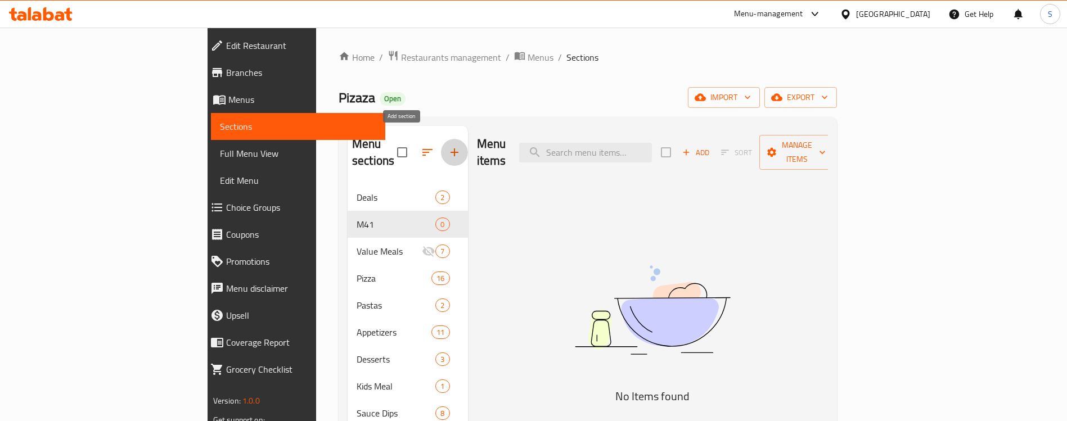
click at [448, 148] on icon "button" at bounding box center [455, 153] width 14 height 14
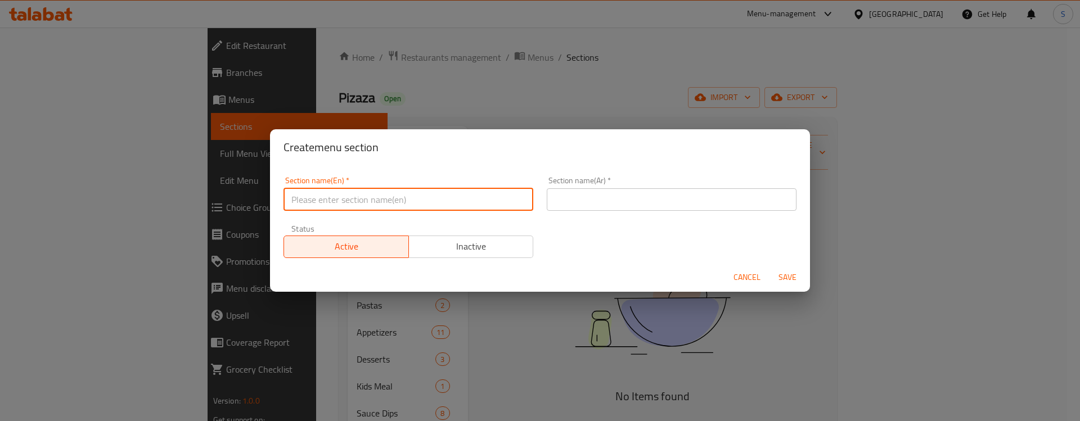
click at [404, 203] on input "text" at bounding box center [409, 199] width 250 height 23
type input "M41"
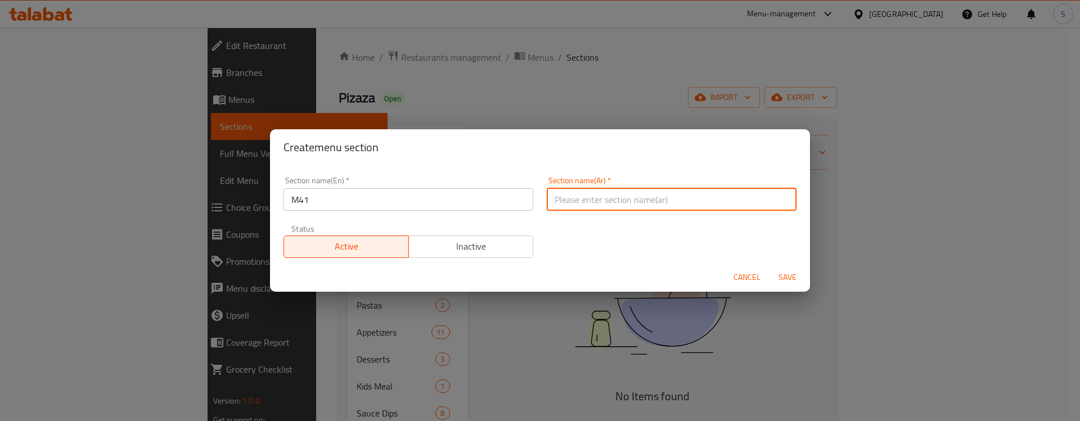
click at [557, 200] on input "text" at bounding box center [672, 199] width 250 height 23
type input "41"
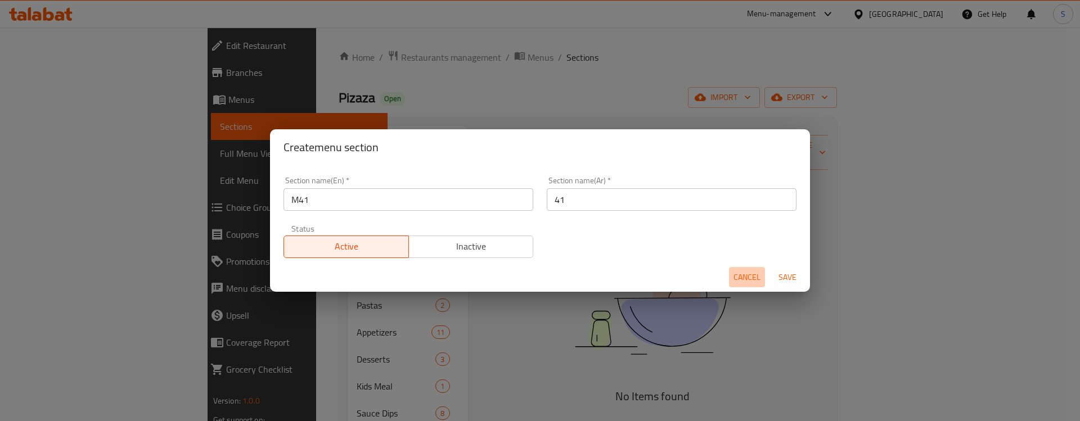
click at [747, 277] on span "Cancel" at bounding box center [747, 278] width 27 height 14
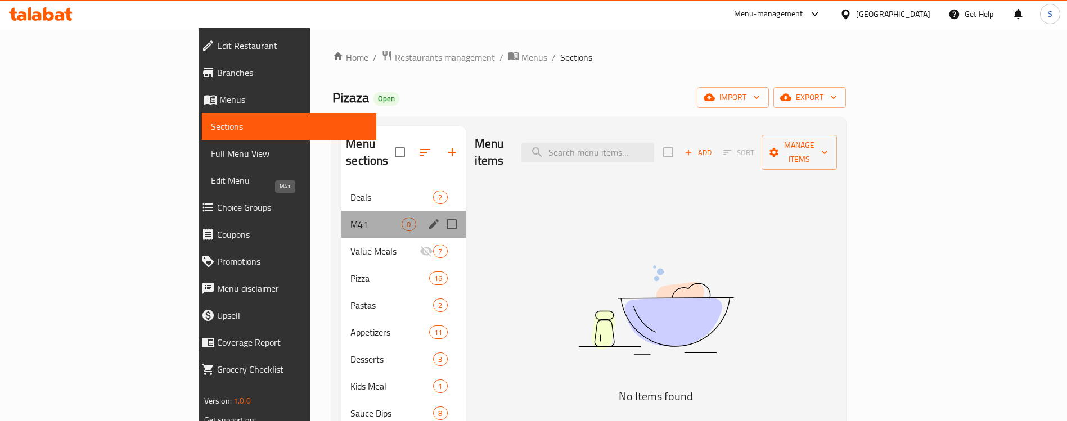
click at [350, 218] on span "M41" at bounding box center [375, 225] width 51 height 14
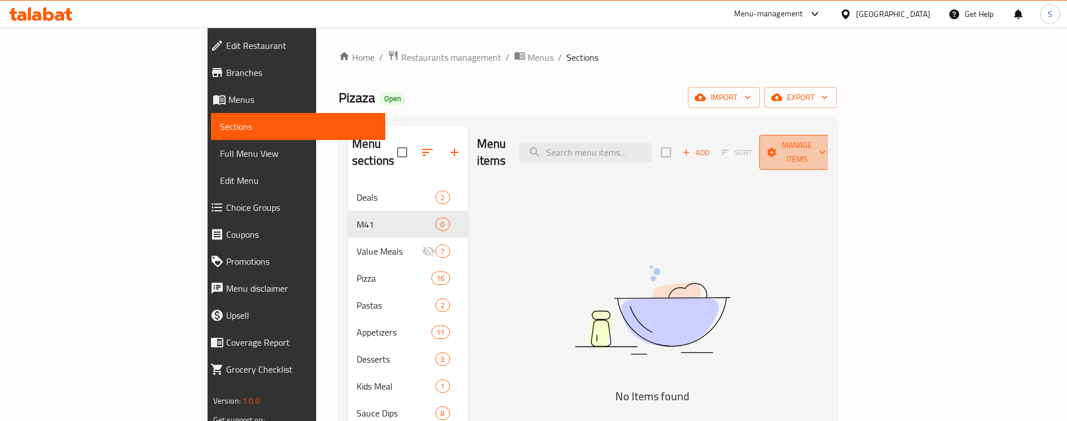
click at [826, 142] on span "Manage items" at bounding box center [796, 152] width 57 height 28
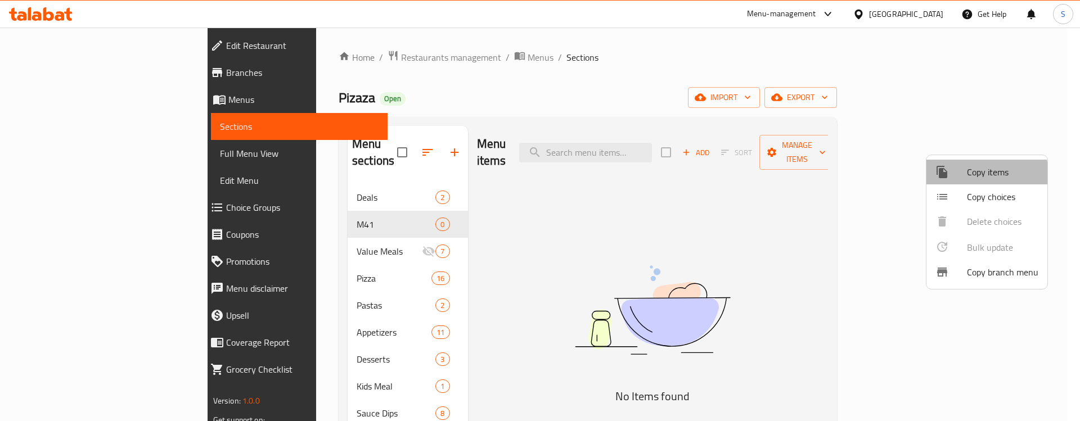
click at [975, 175] on span "Copy items" at bounding box center [1002, 172] width 71 height 14
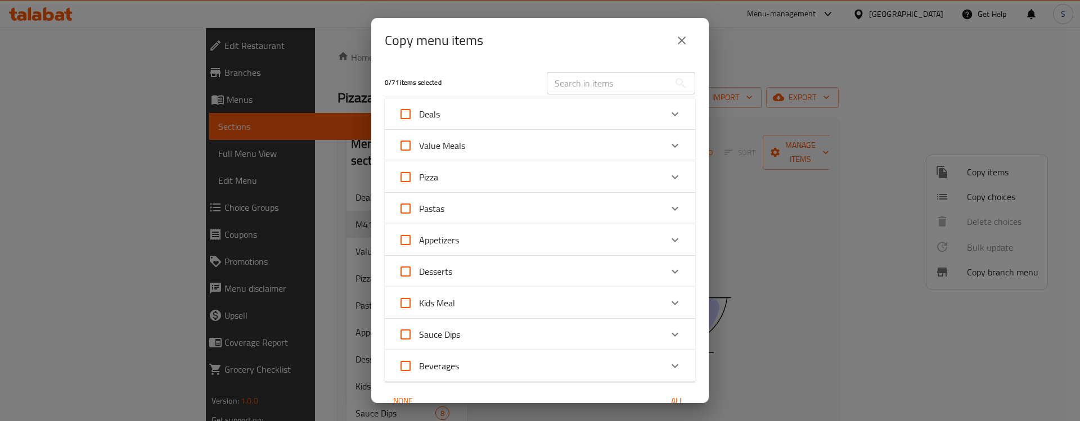
click at [682, 40] on icon "close" at bounding box center [682, 41] width 8 height 8
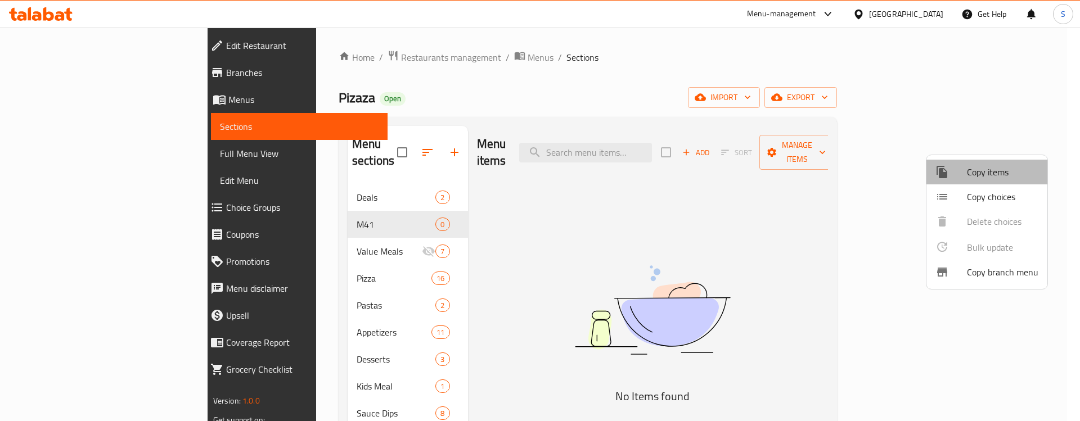
click at [995, 171] on span "Copy items" at bounding box center [1002, 172] width 71 height 14
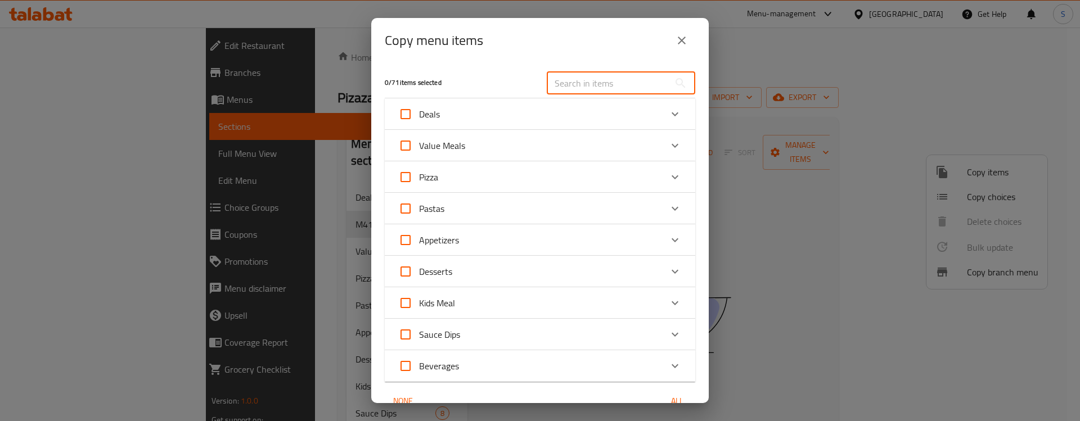
click at [568, 89] on input "text" at bounding box center [608, 83] width 123 height 23
click at [470, 74] on div "0 / 71 items selected" at bounding box center [459, 83] width 162 height 44
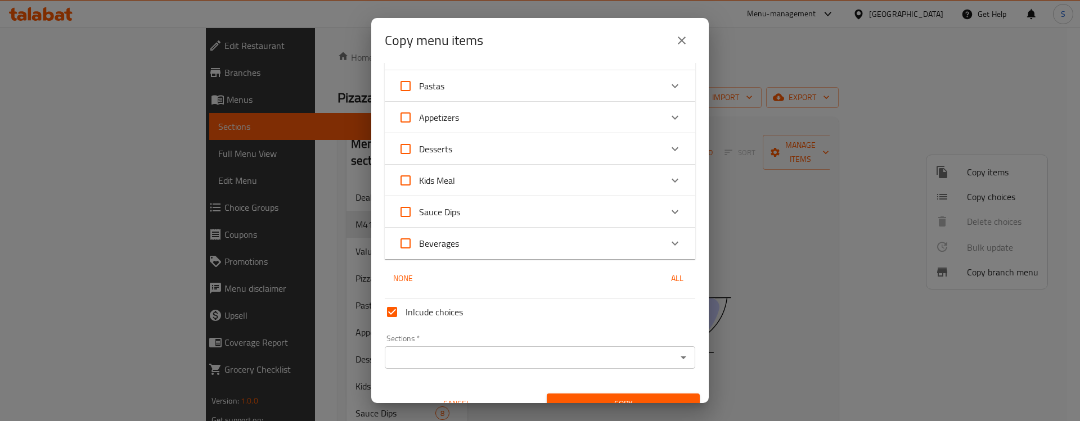
scroll to position [122, 0]
click at [639, 94] on div "Pastas" at bounding box center [529, 87] width 263 height 27
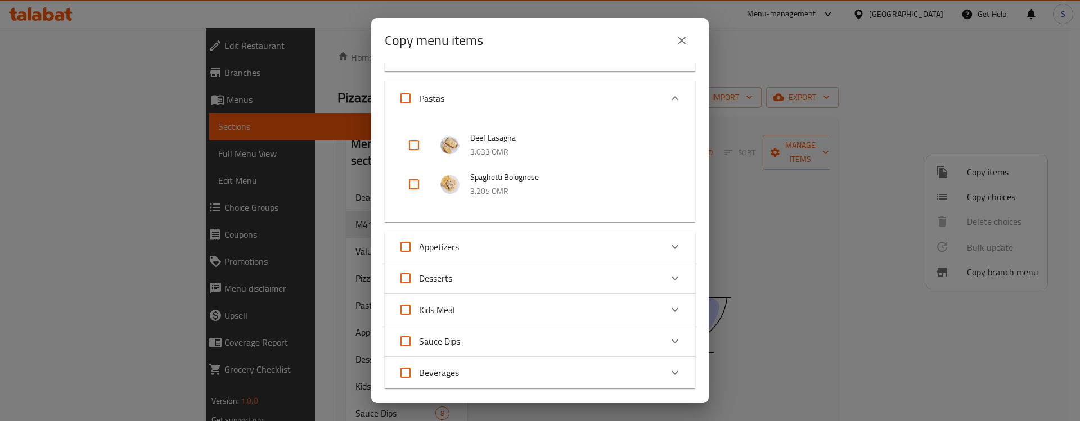
click at [413, 150] on input "checkbox" at bounding box center [414, 145] width 27 height 27
checkbox input "true"
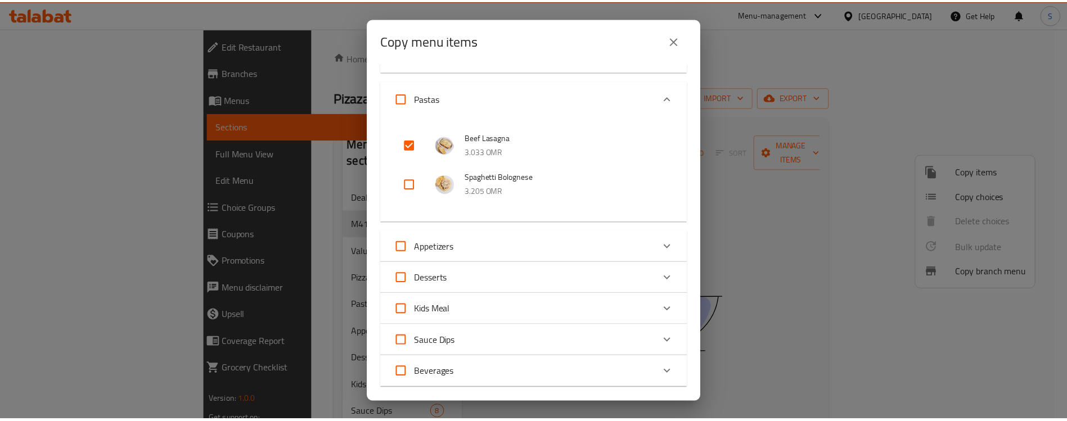
scroll to position [269, 0]
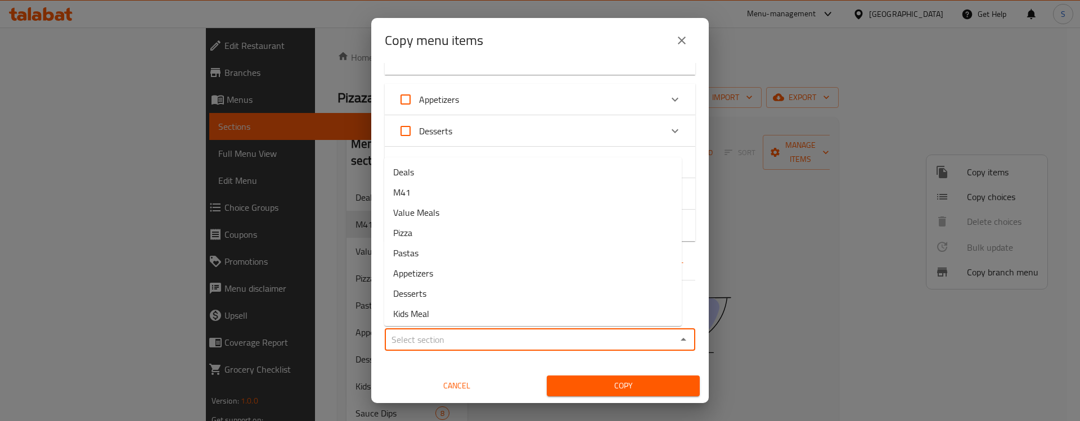
click at [545, 342] on input "Sections   *" at bounding box center [530, 340] width 285 height 16
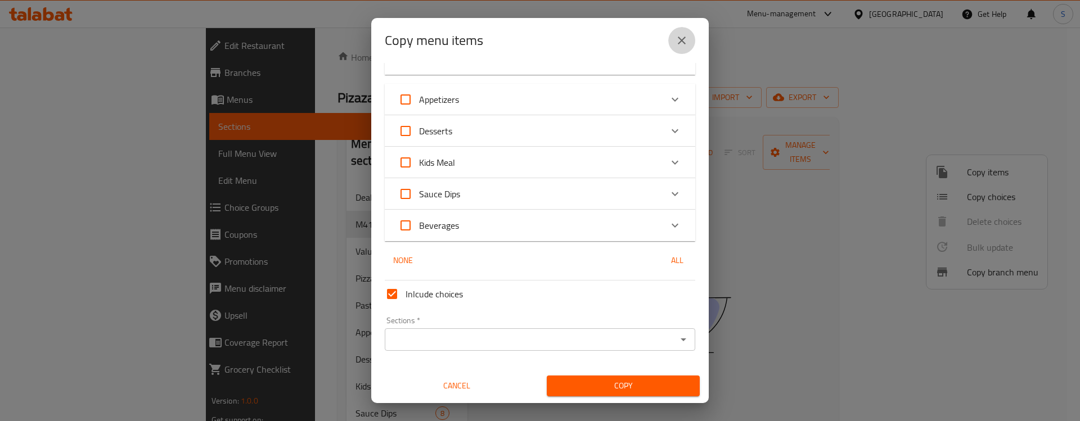
click at [682, 35] on icon "close" at bounding box center [682, 41] width 14 height 14
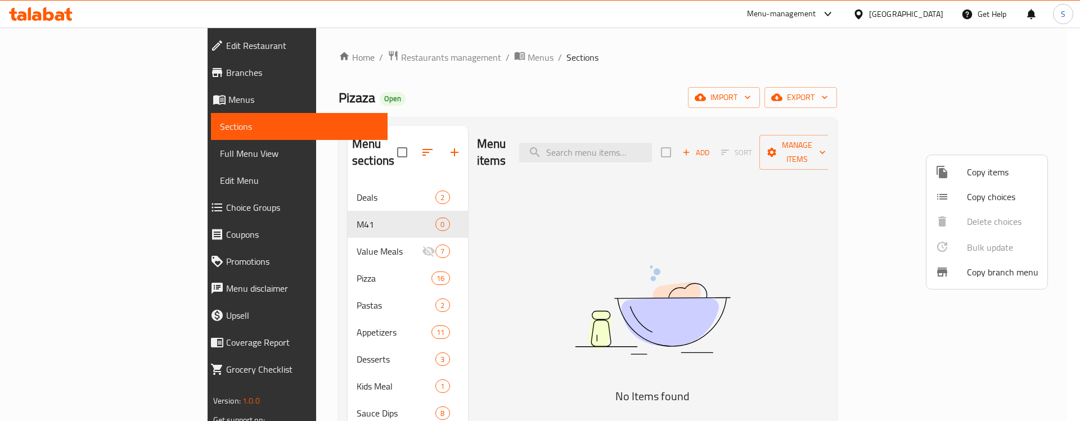
click at [744, 161] on div at bounding box center [540, 210] width 1080 height 421
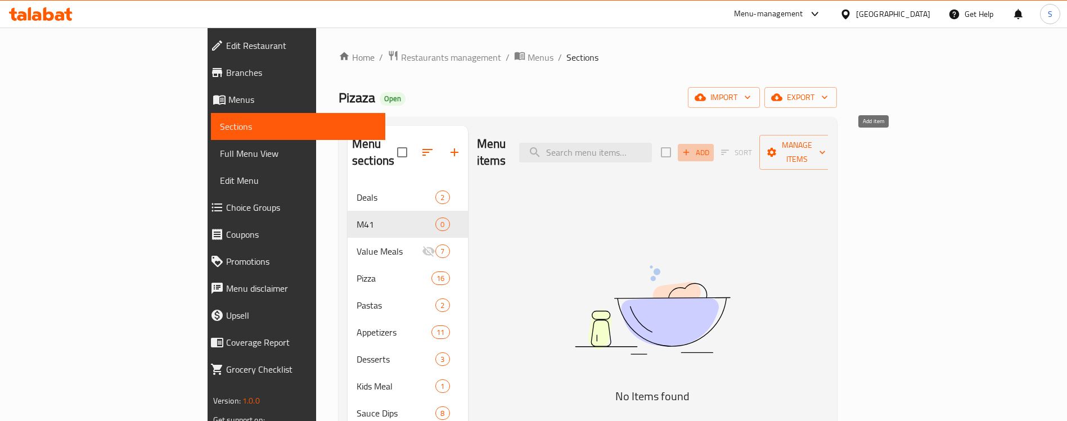
click at [711, 146] on span "Add" at bounding box center [696, 152] width 30 height 13
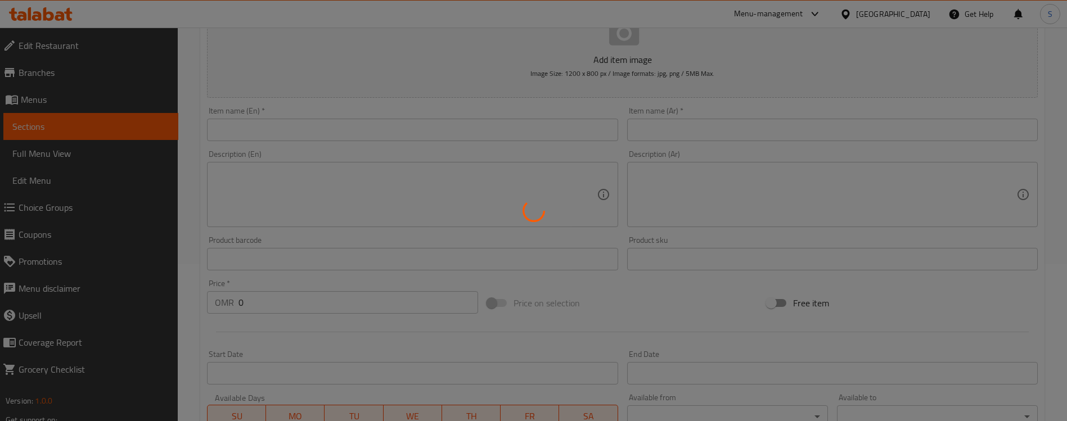
scroll to position [158, 0]
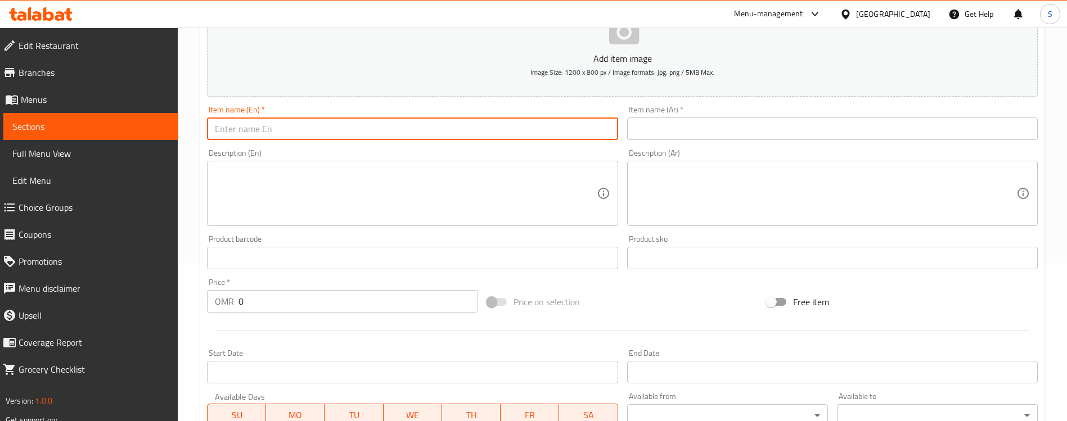
click at [493, 135] on input "text" at bounding box center [412, 129] width 411 height 23
type input "Combo Meal"
click at [377, 127] on input "Combo Meal" at bounding box center [412, 129] width 411 height 23
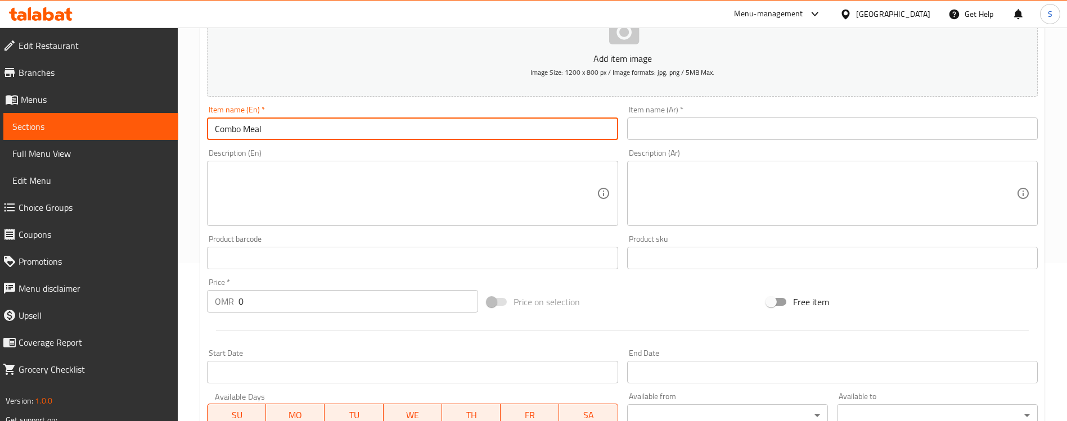
click at [377, 127] on input "Combo Meal" at bounding box center [412, 129] width 411 height 23
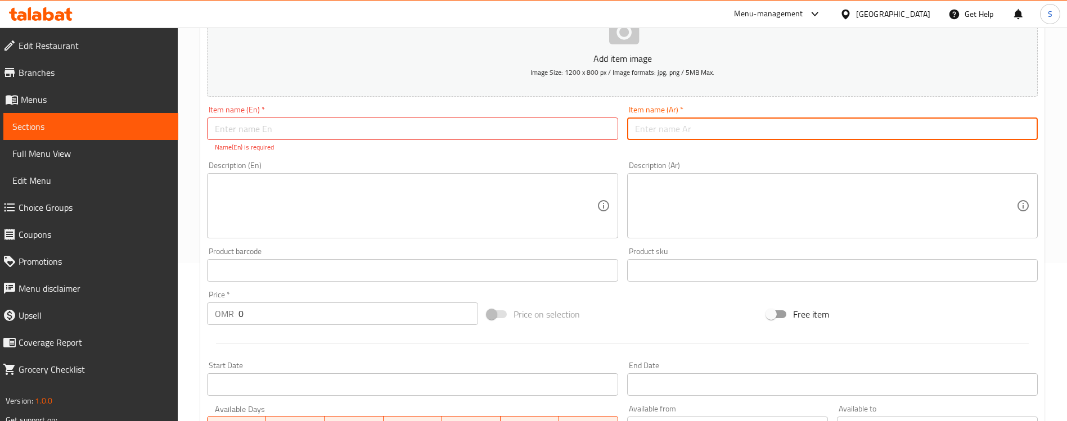
click at [661, 127] on input "text" at bounding box center [832, 129] width 411 height 23
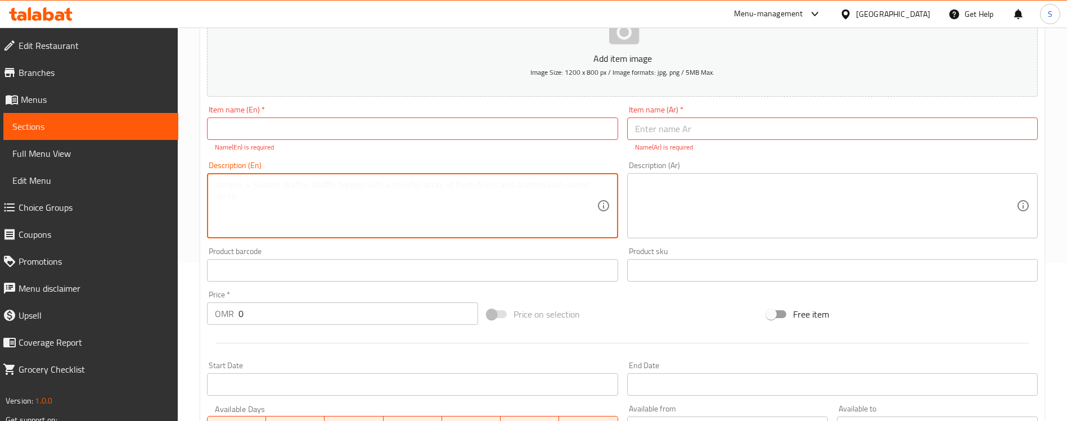
click at [545, 195] on textarea at bounding box center [405, 205] width 381 height 53
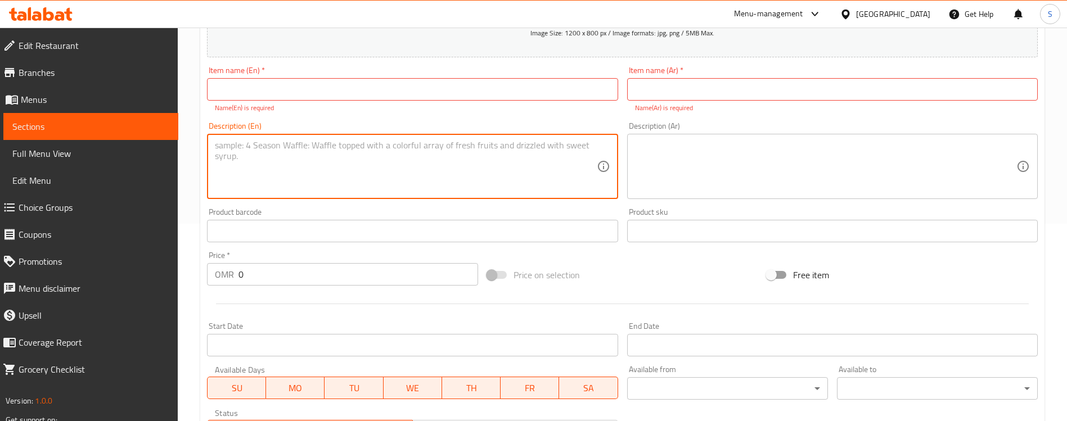
scroll to position [199, 0]
click at [256, 149] on textarea "Includes Fries and" at bounding box center [405, 165] width 381 height 53
click at [341, 142] on textarea "Includes Chicken nugget and" at bounding box center [405, 165] width 381 height 53
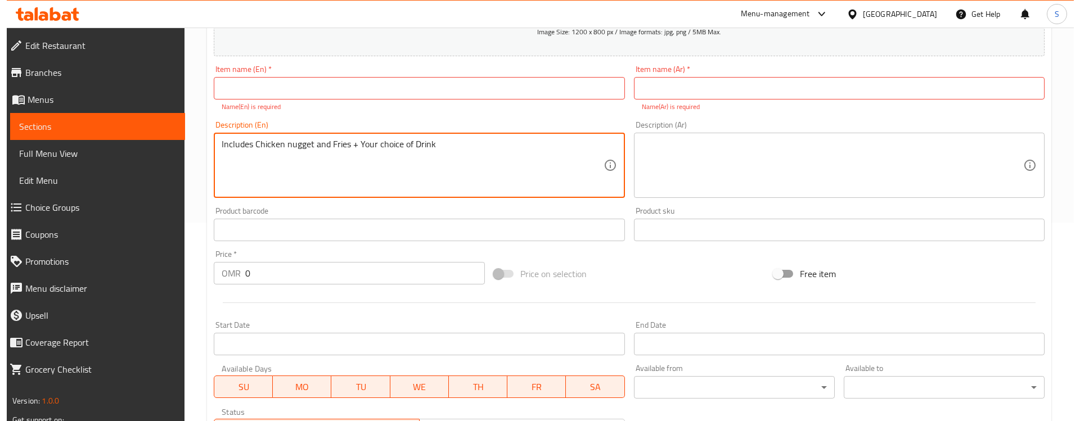
scroll to position [386, 0]
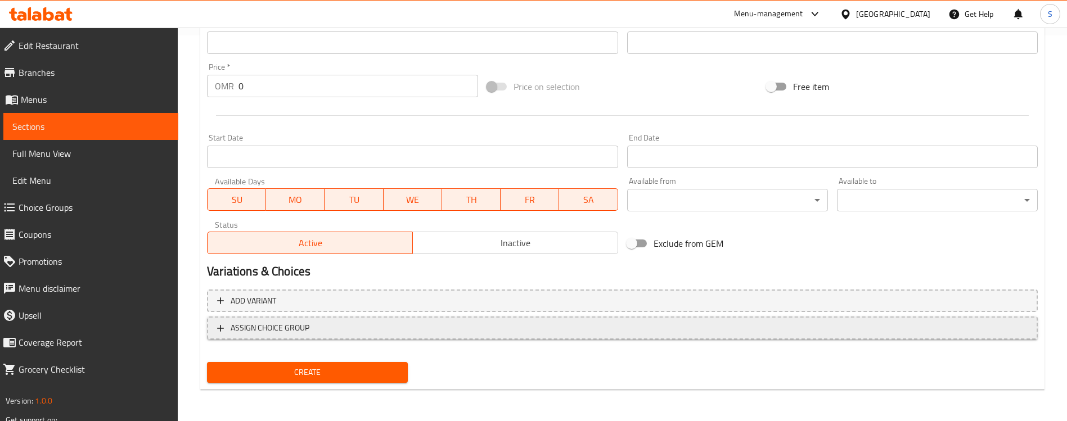
type textarea "Includes Chicken nugget and Fries + Your choice of Drink"
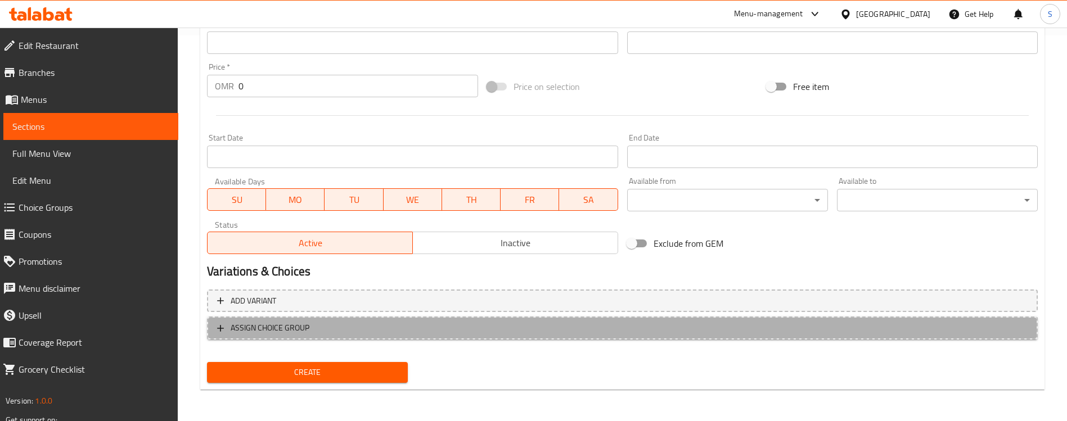
click at [294, 332] on span "ASSIGN CHOICE GROUP" at bounding box center [270, 328] width 79 height 14
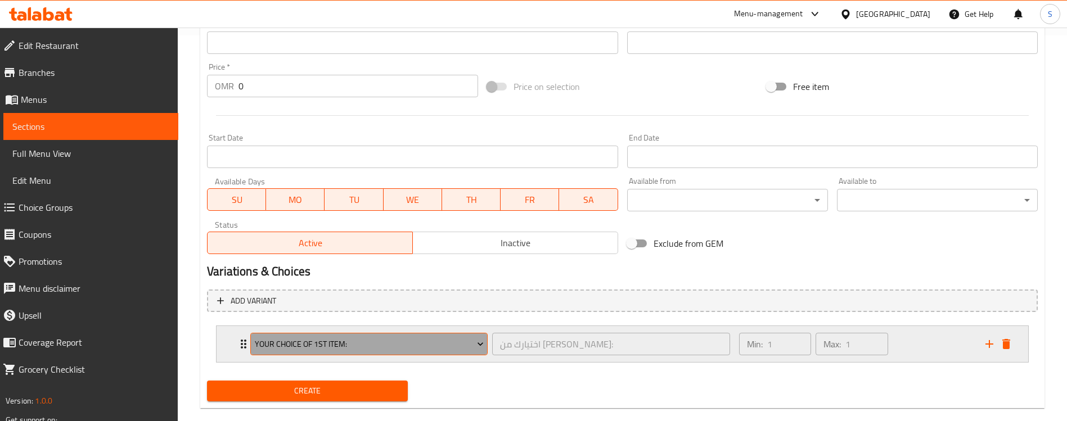
click at [341, 341] on span "Your Choice of 1st item:" at bounding box center [369, 345] width 229 height 14
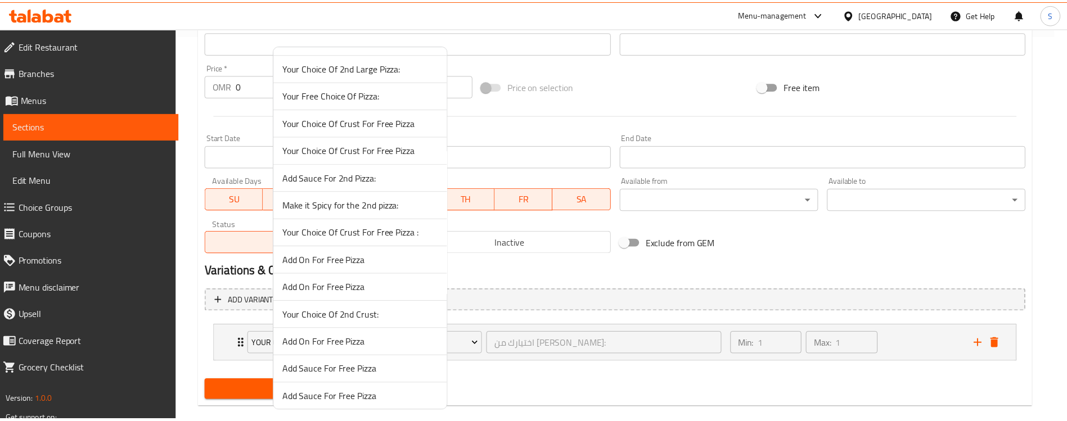
scroll to position [3529, 0]
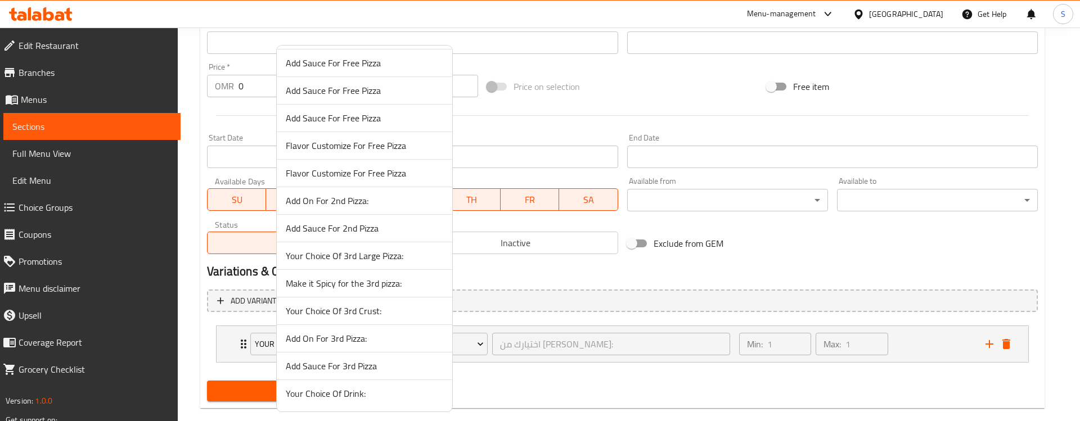
click at [365, 393] on span "Your Choice Of Drink:" at bounding box center [365, 394] width 158 height 14
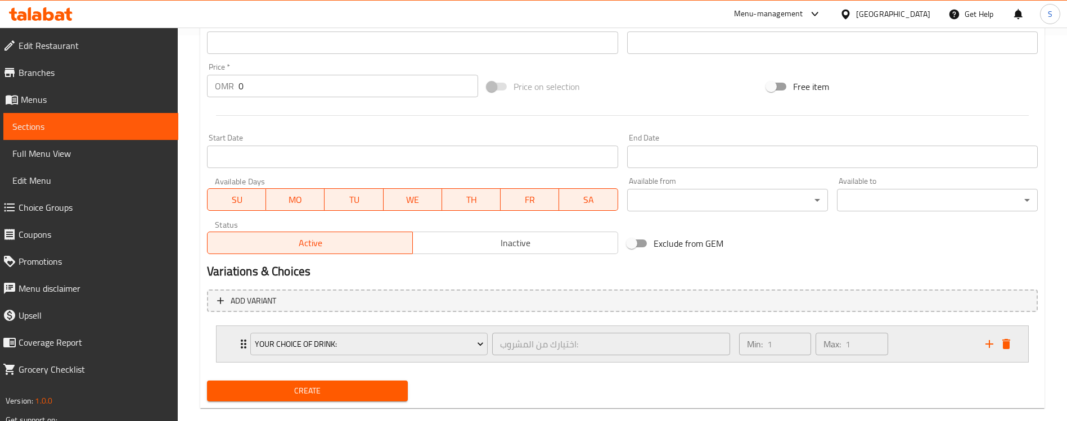
click at [939, 338] on div "Min: 1 ​ Max: 1 ​" at bounding box center [855, 344] width 246 height 36
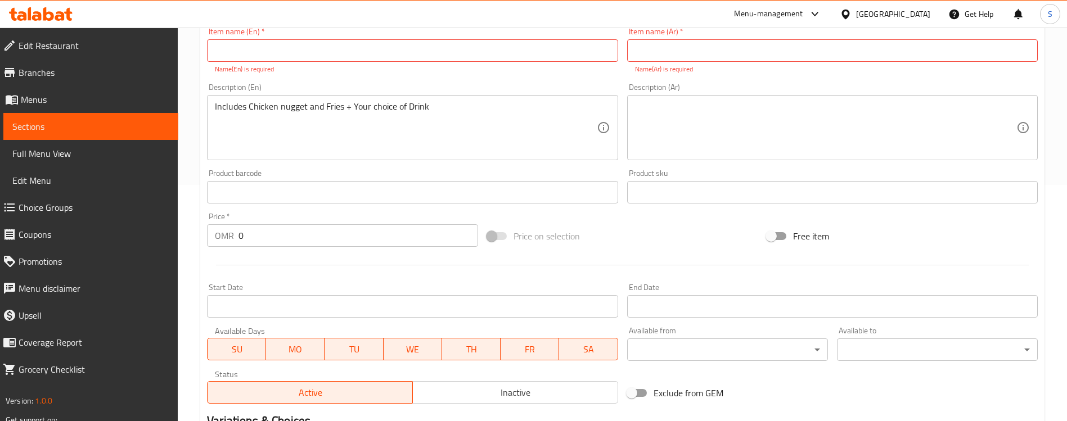
scroll to position [581, 0]
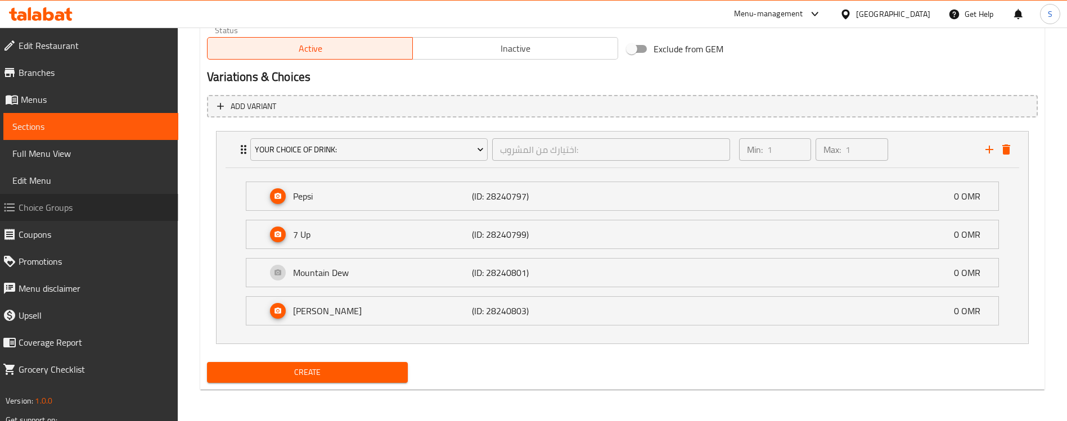
click at [93, 208] on span "Choice Groups" at bounding box center [94, 208] width 151 height 14
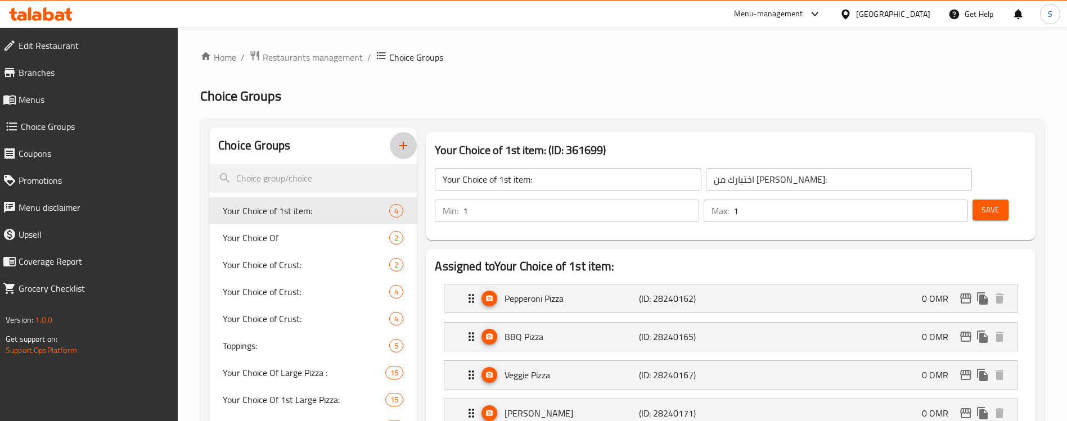
click at [404, 141] on icon "button" at bounding box center [404, 146] width 14 height 14
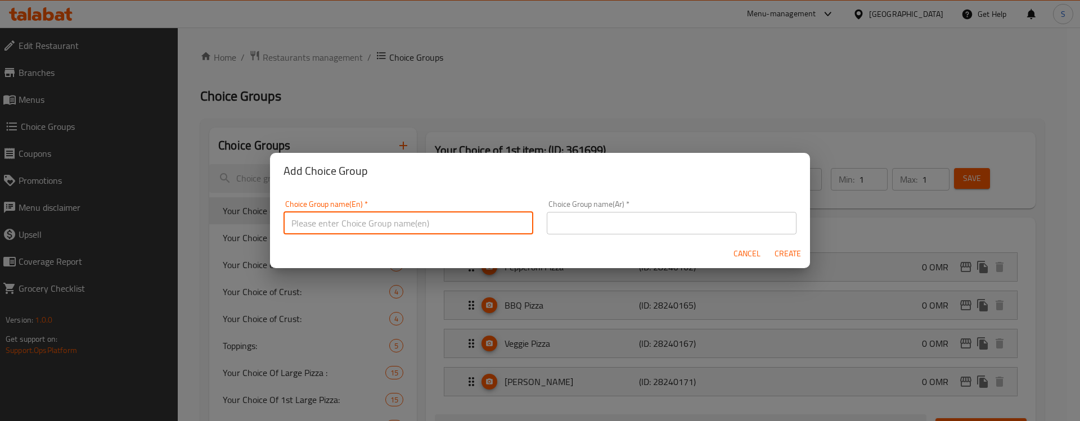
click at [384, 213] on input "text" at bounding box center [409, 223] width 250 height 23
type input "Your Choice of Side 1:"
click at [746, 255] on span "Cancel" at bounding box center [747, 254] width 27 height 14
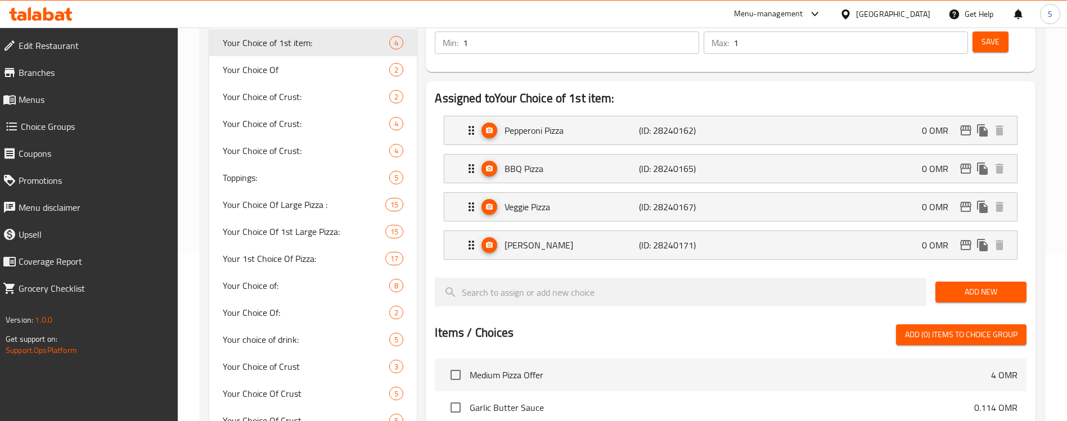
scroll to position [148, 0]
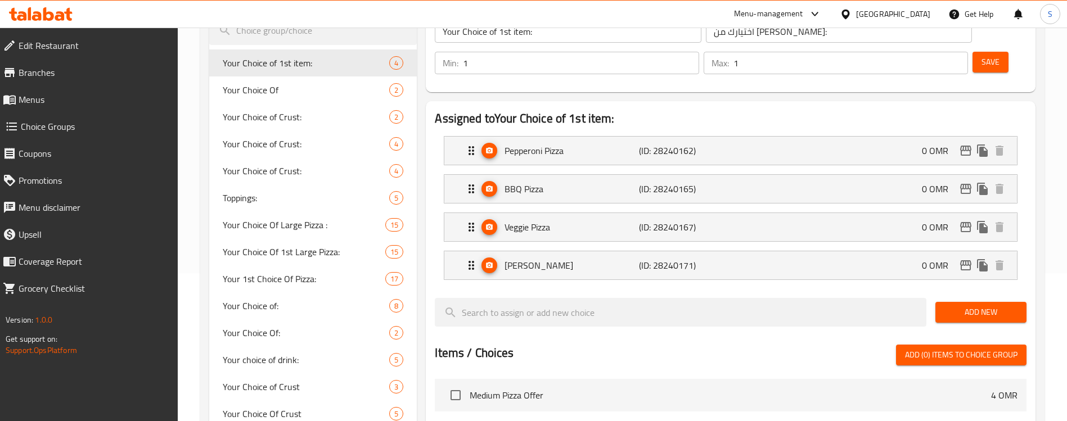
click at [981, 305] on span "Add New" at bounding box center [980, 312] width 73 height 14
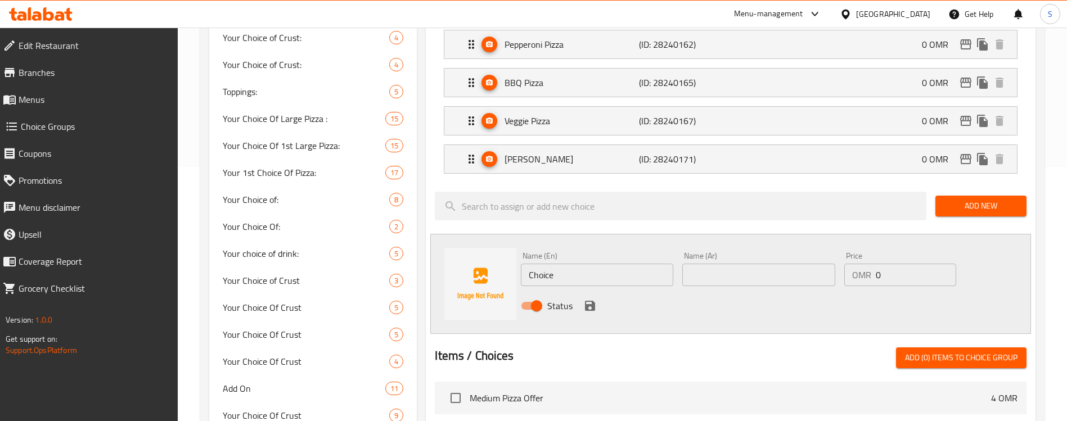
scroll to position [253, 0]
click at [612, 265] on input "Choice" at bounding box center [597, 276] width 152 height 23
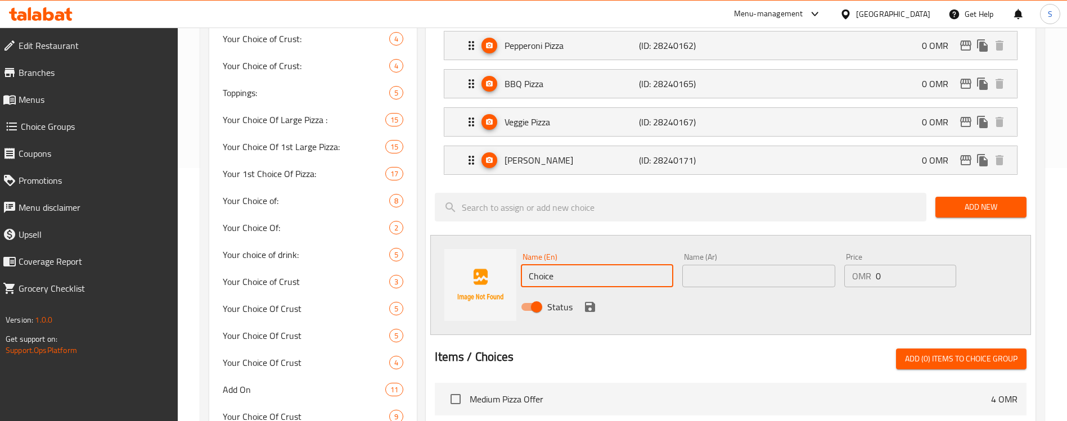
click at [612, 265] on input "Choice" at bounding box center [597, 276] width 152 height 23
type input "Chicken Nuggets"
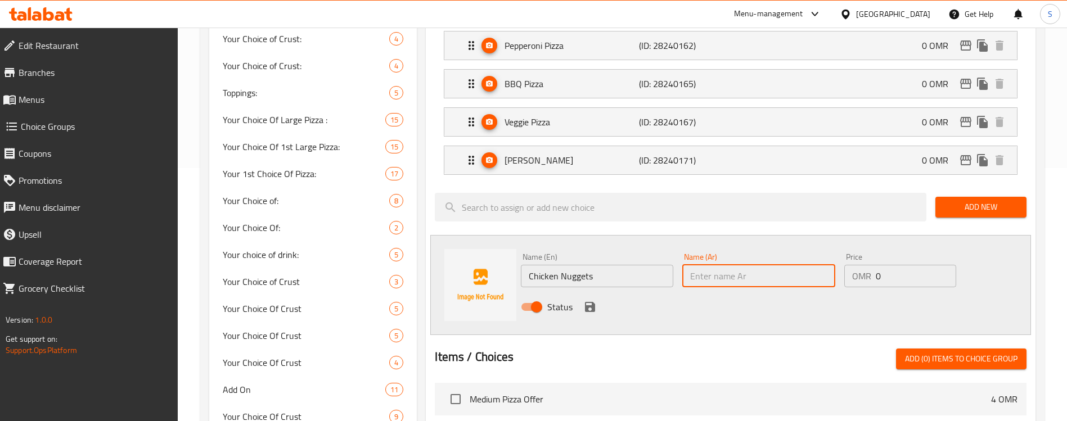
click at [713, 265] on input "text" at bounding box center [758, 276] width 152 height 23
type input "بطاطس"
click at [690, 292] on div "Status" at bounding box center [758, 307] width 484 height 30
click at [597, 299] on button "save" at bounding box center [590, 307] width 17 height 17
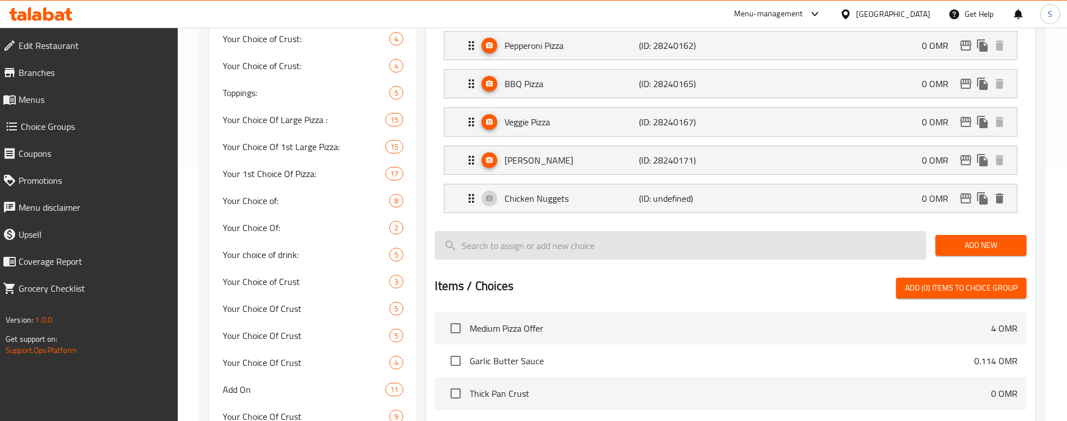
scroll to position [191, 0]
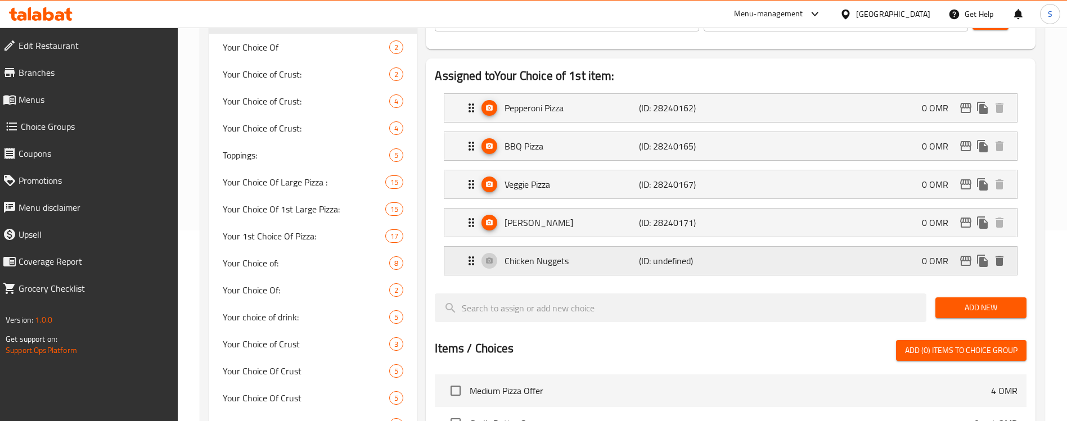
click at [732, 247] on div "Chicken Nuggets (ID: undefined) 0 OMR" at bounding box center [734, 261] width 539 height 28
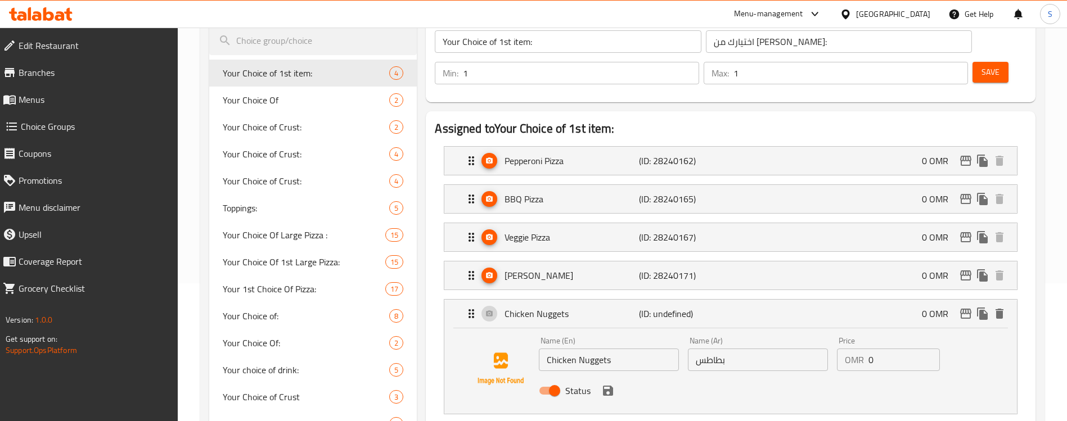
scroll to position [128, 0]
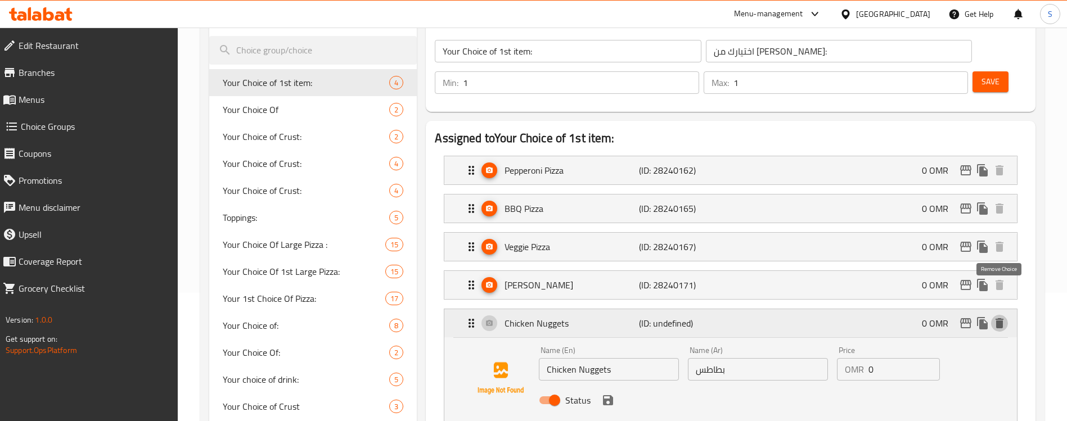
click at [1000, 318] on icon "delete" at bounding box center [1000, 323] width 8 height 10
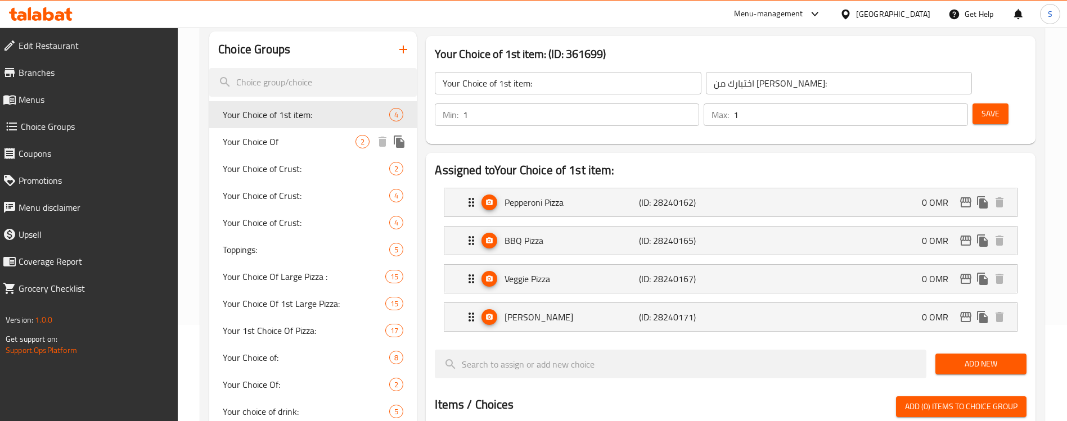
scroll to position [89, 0]
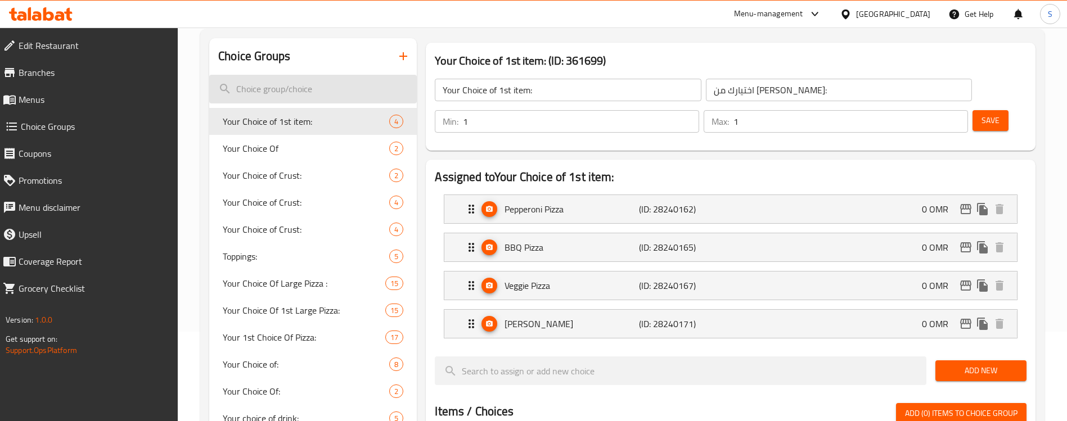
click at [322, 88] on input "search" at bounding box center [313, 89] width 208 height 29
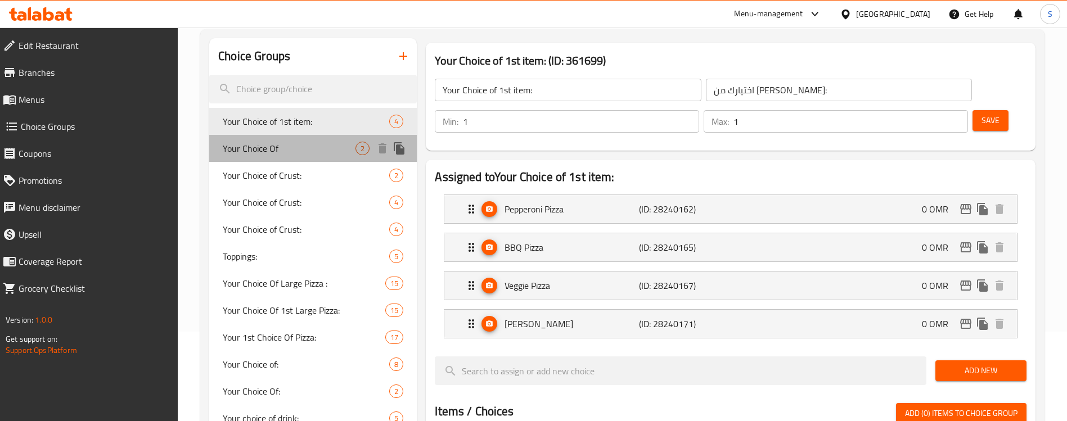
click at [341, 147] on span "Your Choice Of" at bounding box center [289, 149] width 133 height 14
type input "Your Choice Of"
type input "اختيارك"
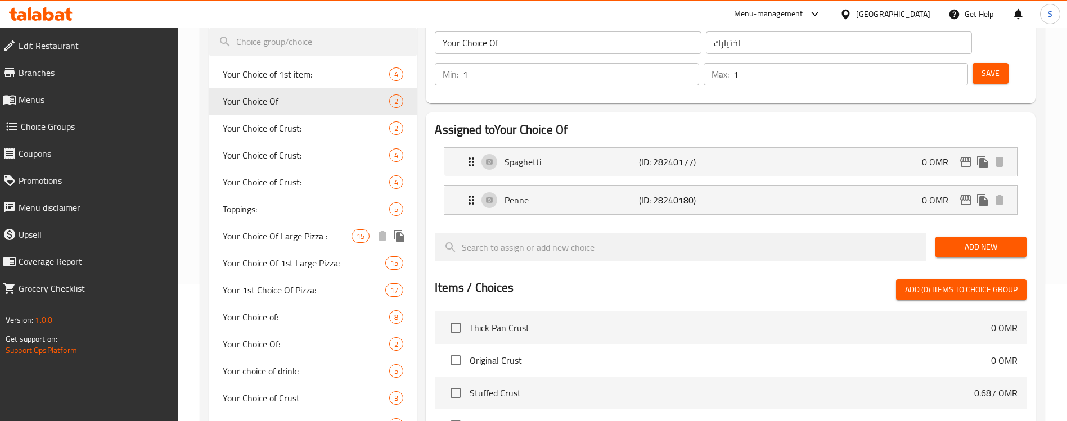
scroll to position [136, 0]
click at [313, 132] on span "Your Choice of Crust:" at bounding box center [289, 129] width 133 height 14
type input "Your Choice of Crust:"
type input "اختيارك للقشرة"
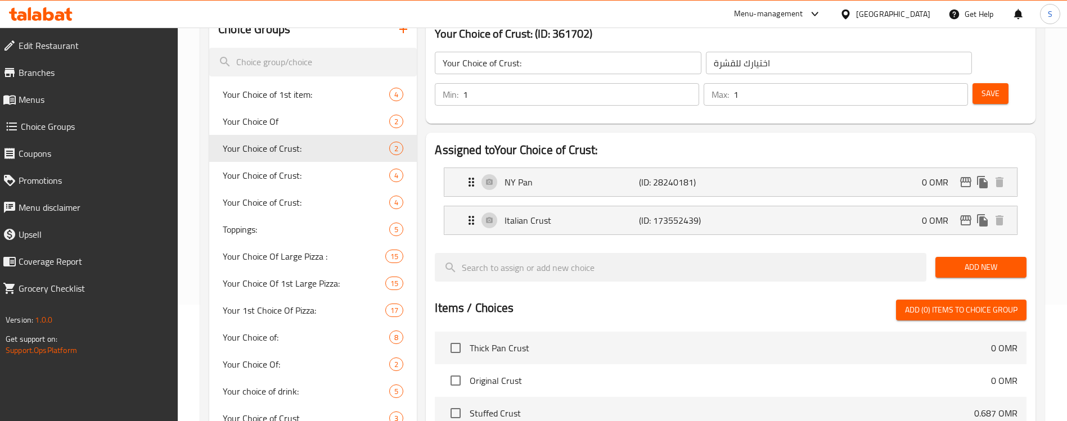
scroll to position [72, 0]
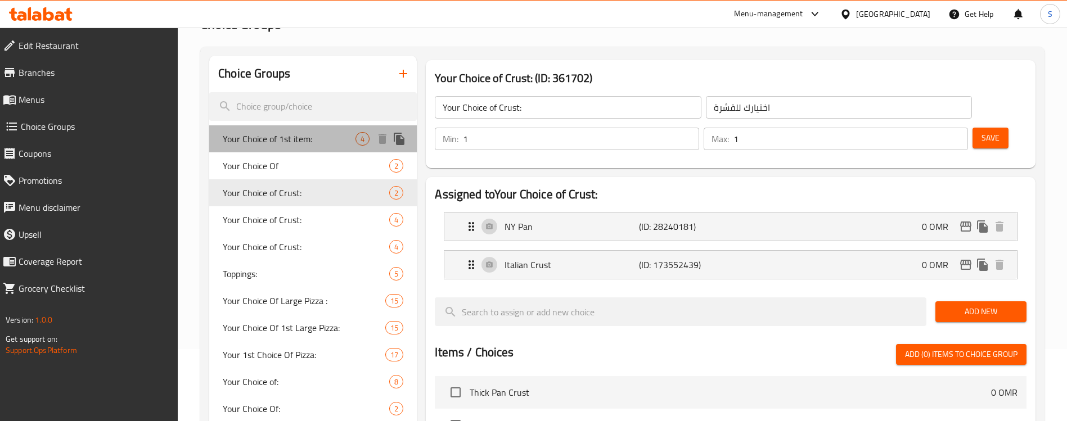
click at [317, 143] on span "Your Choice of 1st item:" at bounding box center [289, 139] width 133 height 14
type input "Your Choice of 1st item:"
type input "اختيارك من [PERSON_NAME]:"
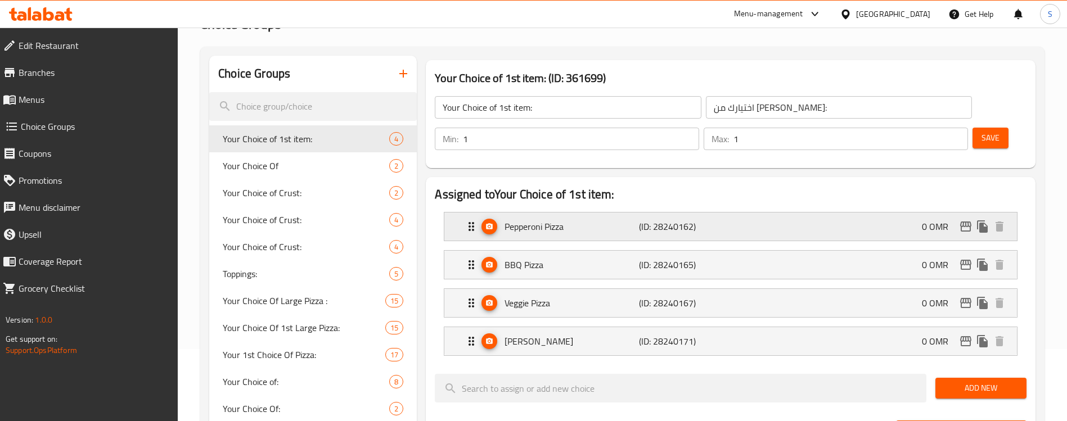
click at [636, 220] on p "Pepperoni Pizza" at bounding box center [572, 227] width 134 height 14
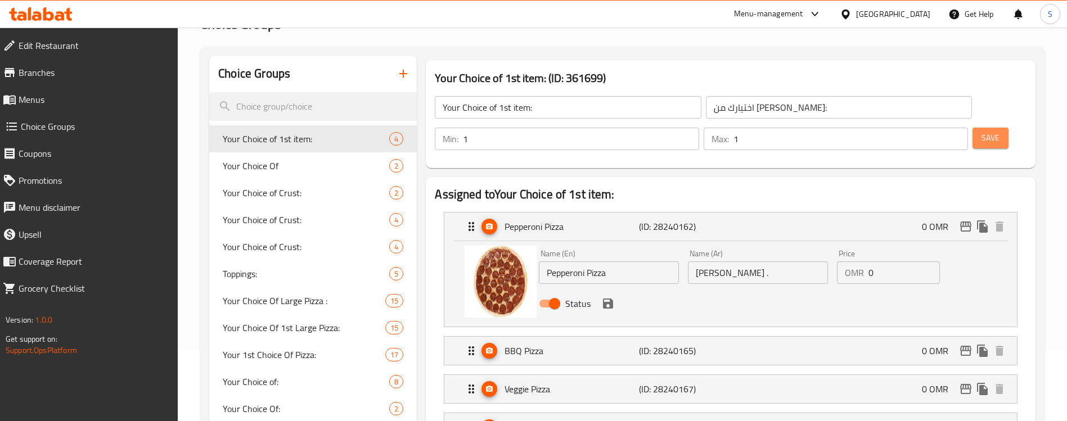
click at [982, 131] on span "Save" at bounding box center [991, 138] width 18 height 14
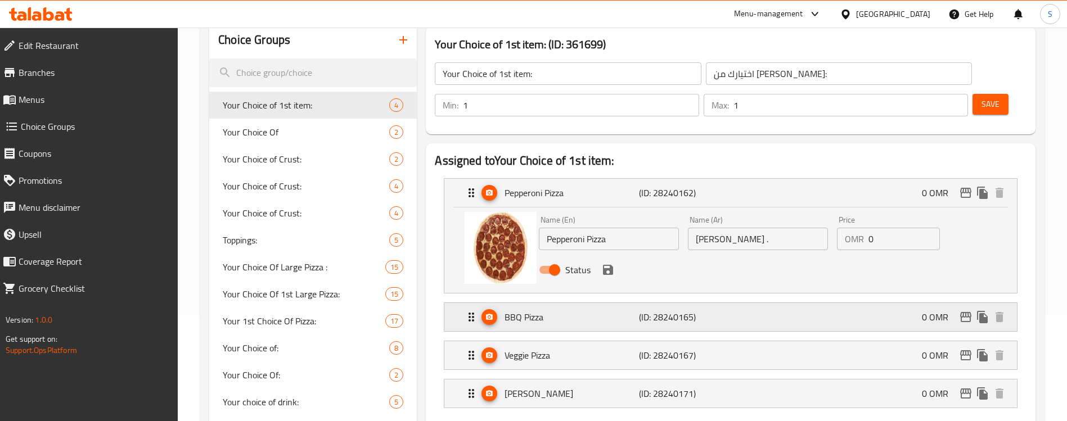
scroll to position [78, 0]
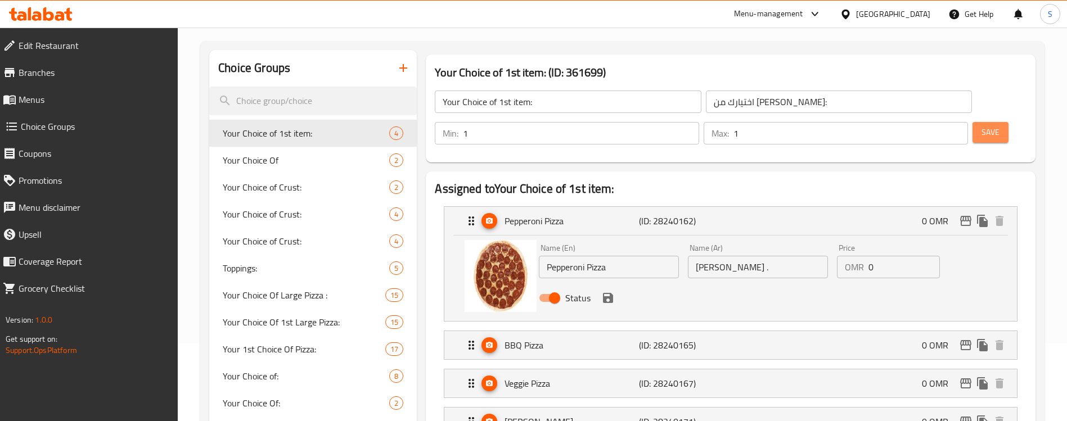
click at [982, 125] on span "Save" at bounding box center [991, 132] width 18 height 14
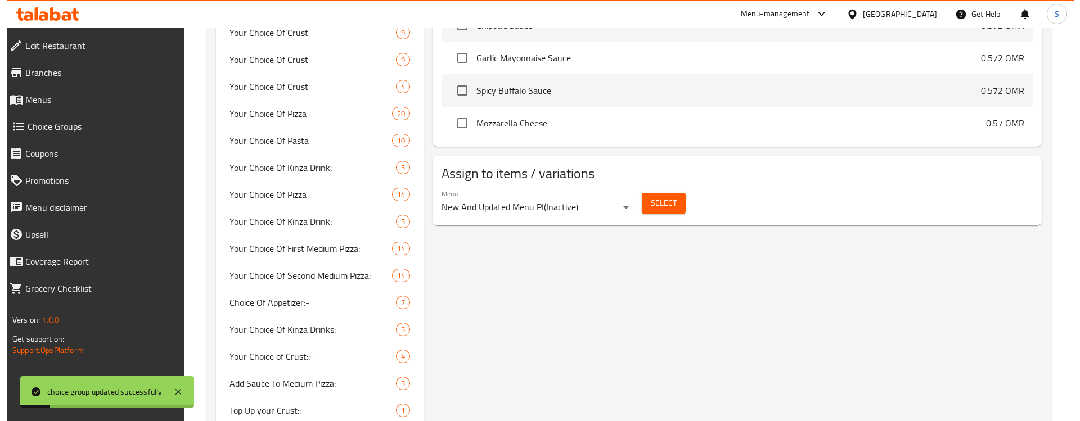
scroll to position [636, 0]
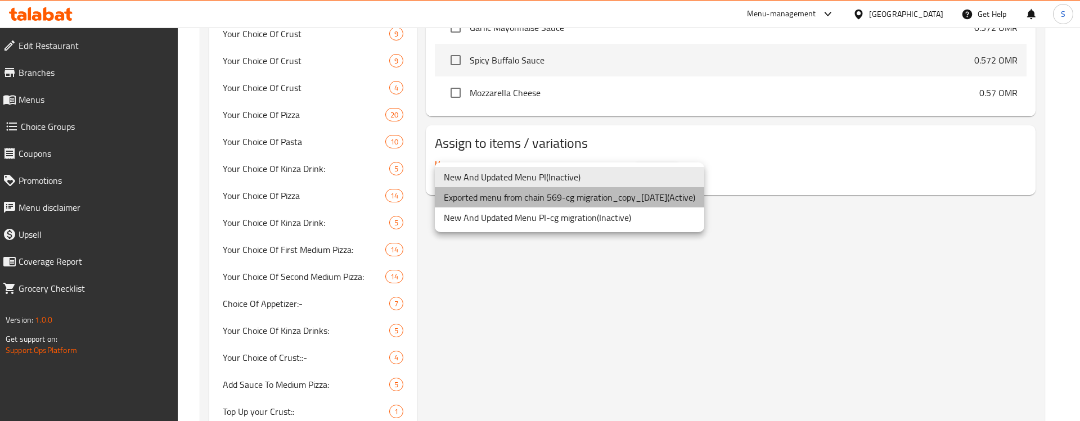
click at [670, 198] on li "Exported menu from chain 569-cg migration_copy_[DATE] ( Active )" at bounding box center [569, 197] width 269 height 20
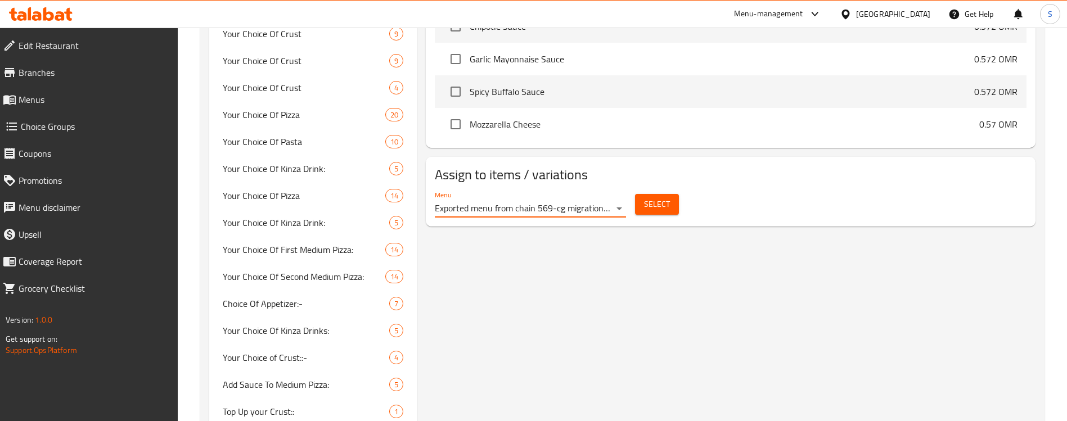
click at [658, 197] on span "Select" at bounding box center [657, 204] width 26 height 14
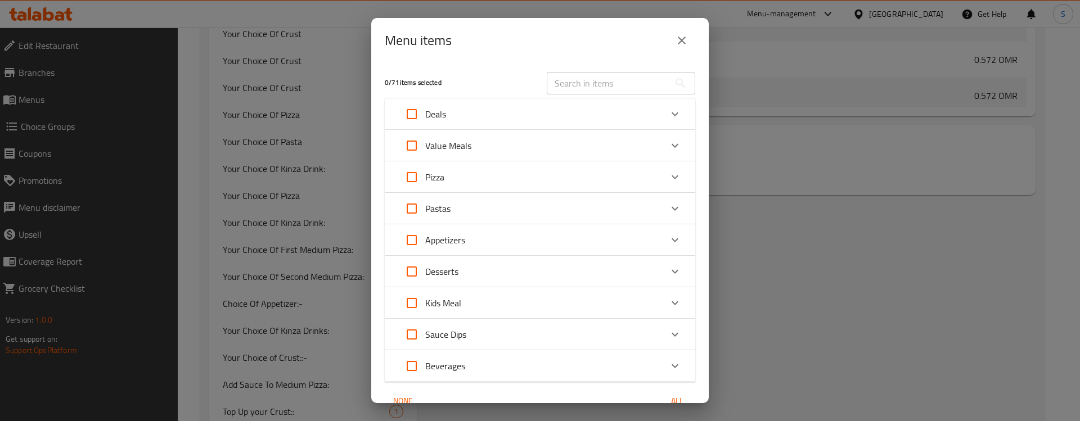
click at [503, 45] on div "Menu items" at bounding box center [540, 40] width 311 height 27
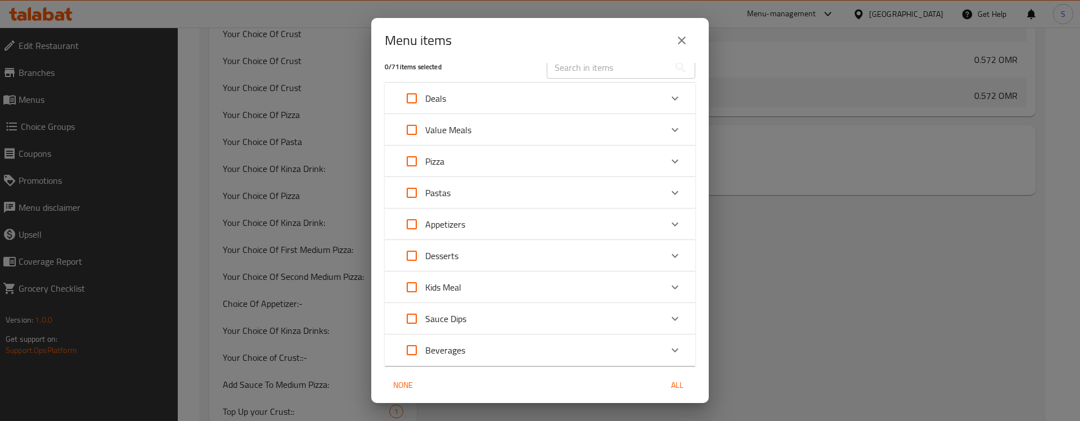
scroll to position [0, 0]
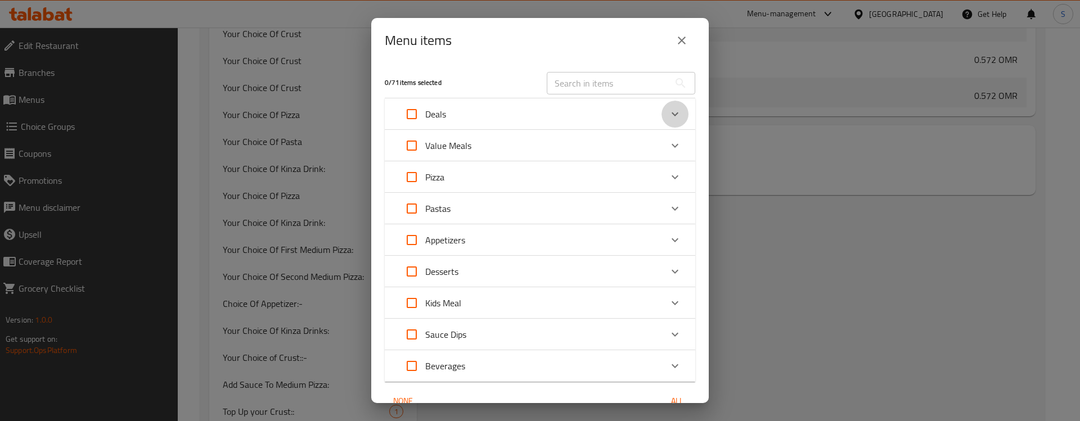
click at [668, 116] on icon "Expand" at bounding box center [675, 114] width 14 height 14
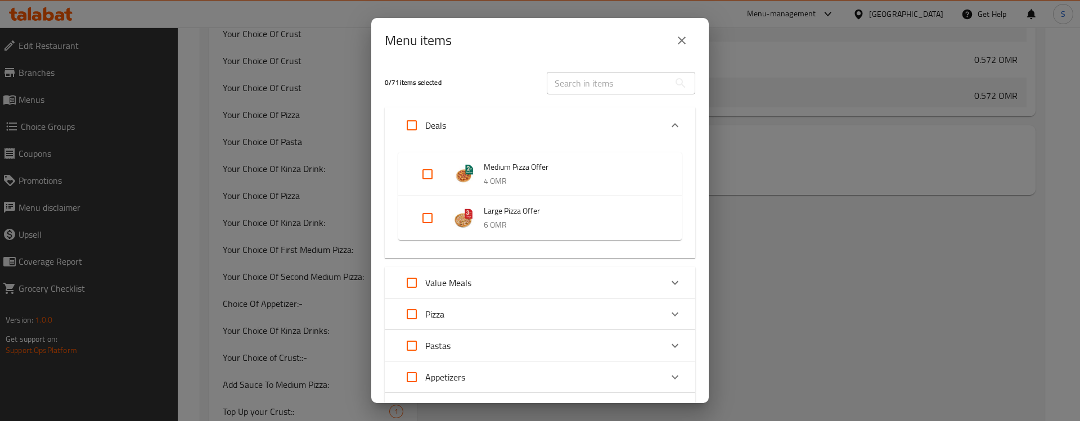
click at [437, 173] on input "Expand" at bounding box center [427, 174] width 27 height 27
checkbox input "true"
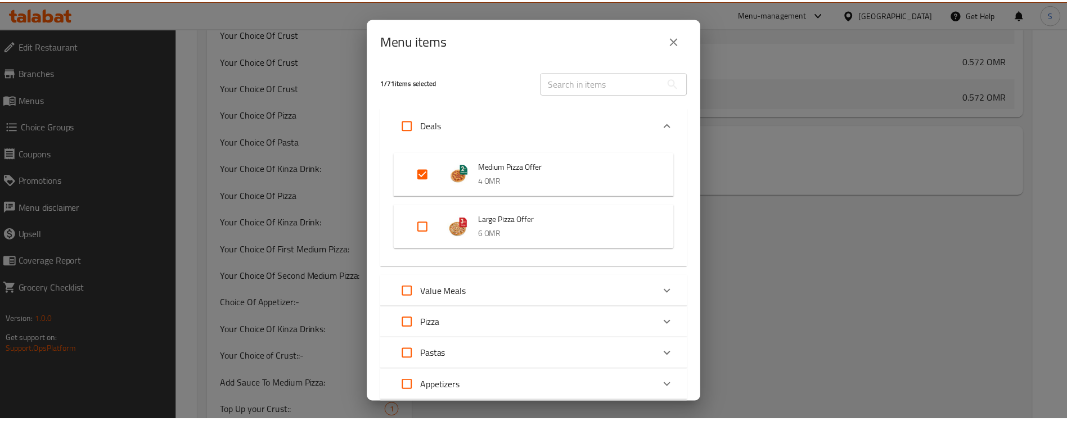
scroll to position [203, 0]
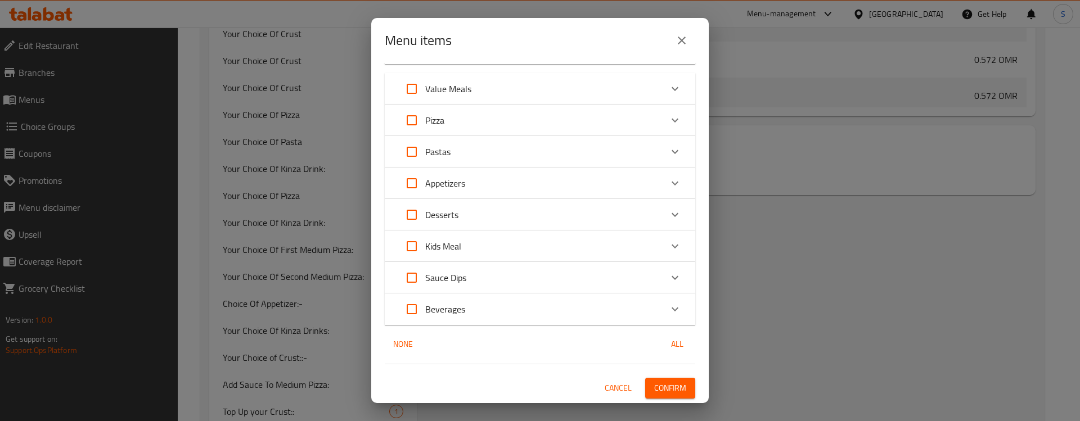
click at [686, 36] on icon "close" at bounding box center [682, 41] width 14 height 14
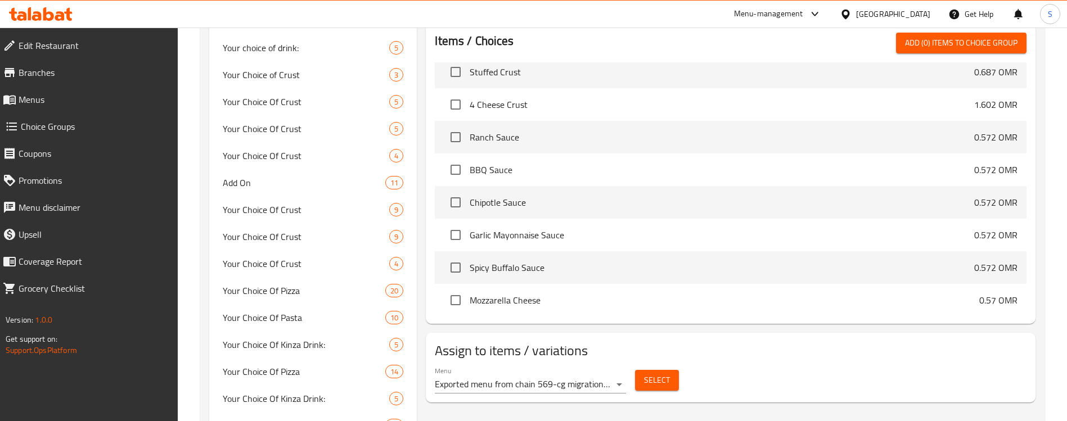
scroll to position [0, 0]
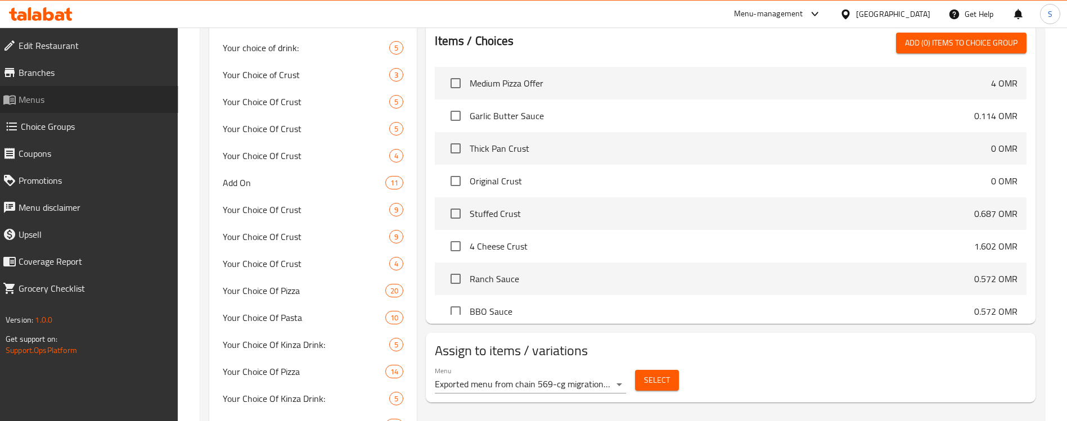
click at [52, 96] on span "Menus" at bounding box center [94, 100] width 151 height 14
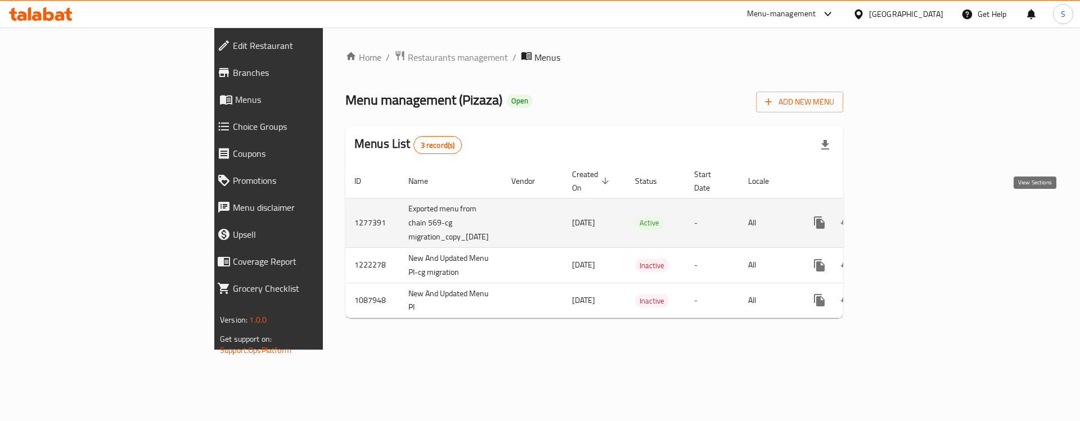
click at [907, 216] on icon "enhanced table" at bounding box center [901, 223] width 14 height 14
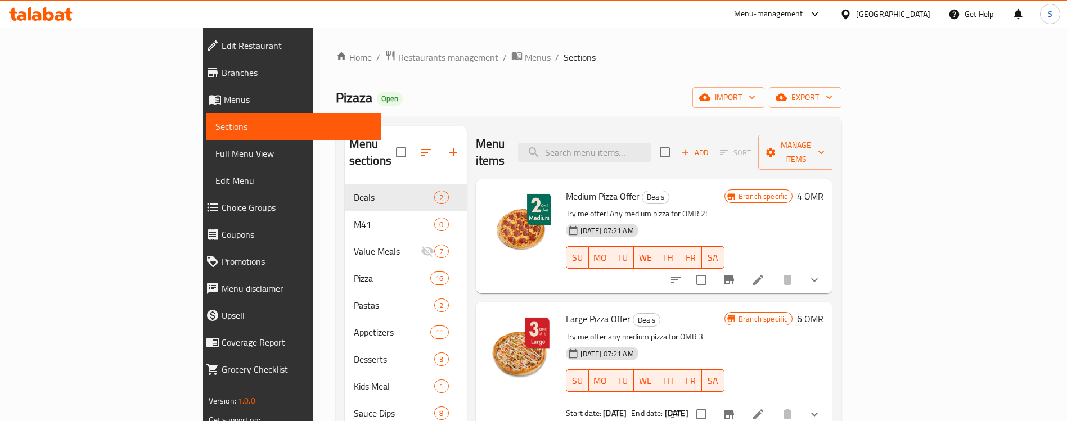
scroll to position [43, 0]
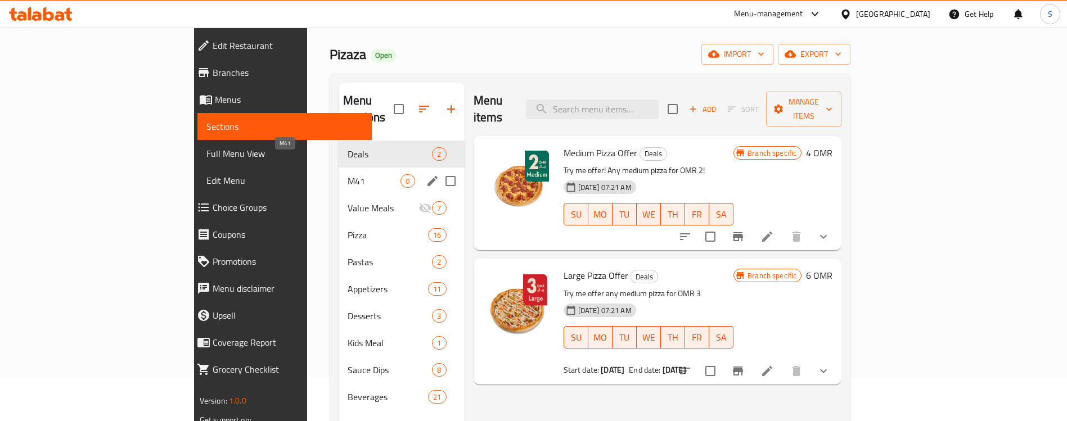
click at [348, 174] on span "M41" at bounding box center [374, 181] width 53 height 14
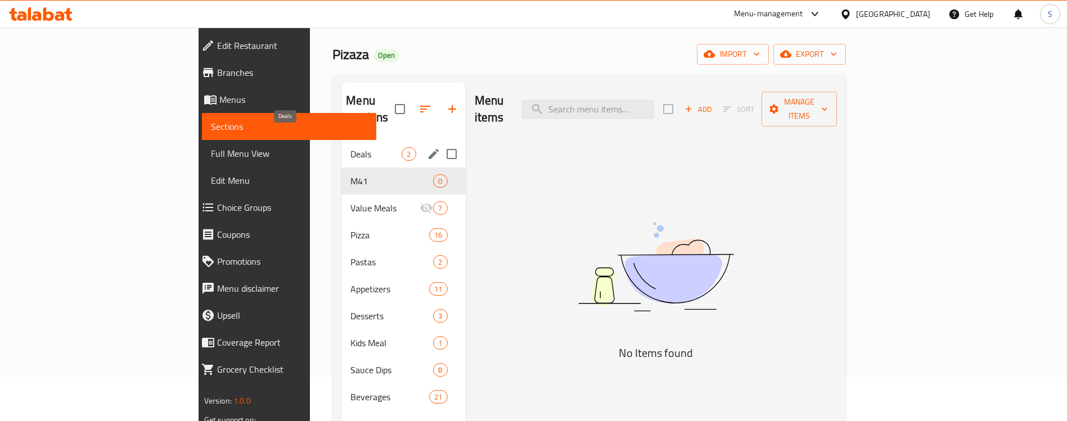
click at [350, 147] on span "Deals" at bounding box center [375, 154] width 51 height 14
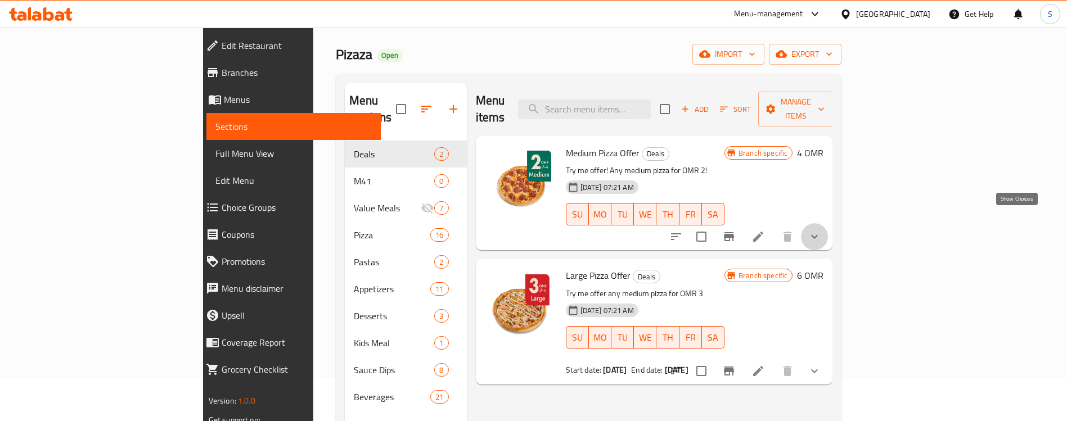
click at [821, 230] on icon "show more" at bounding box center [815, 237] width 14 height 14
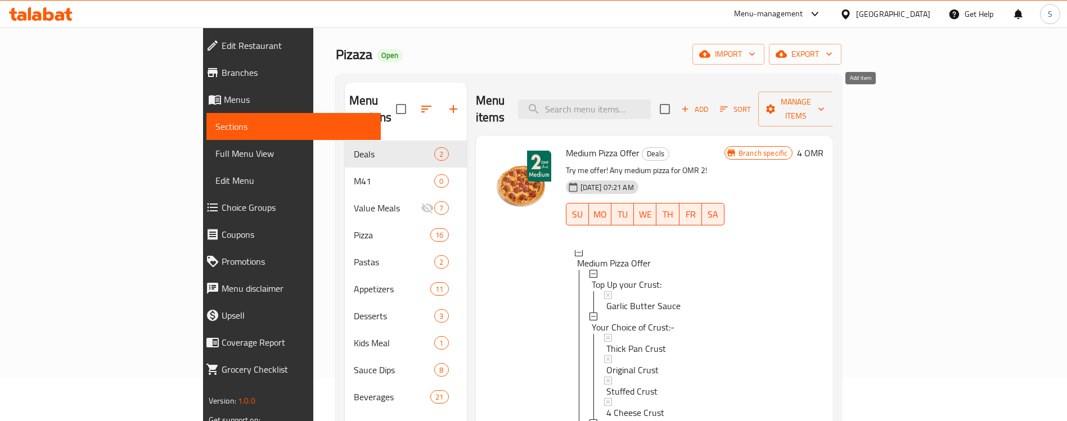
click at [710, 103] on span "Add" at bounding box center [695, 109] width 30 height 13
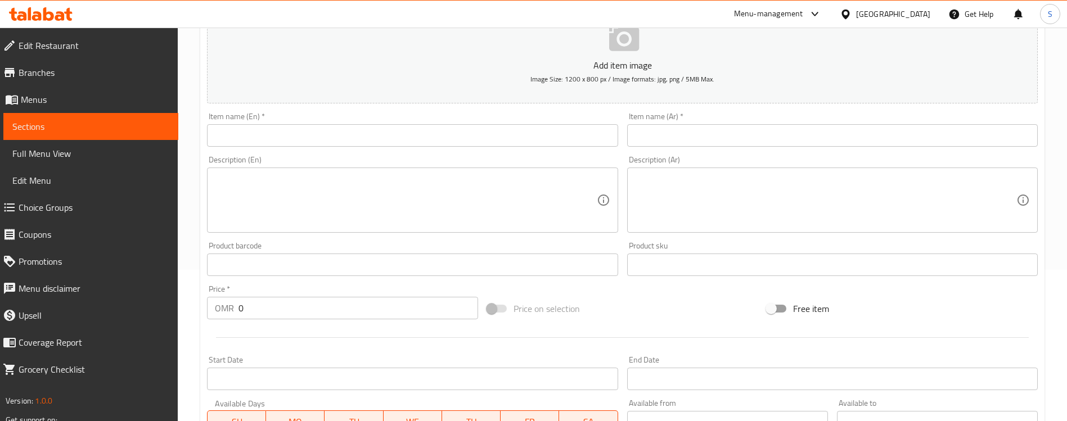
scroll to position [309, 0]
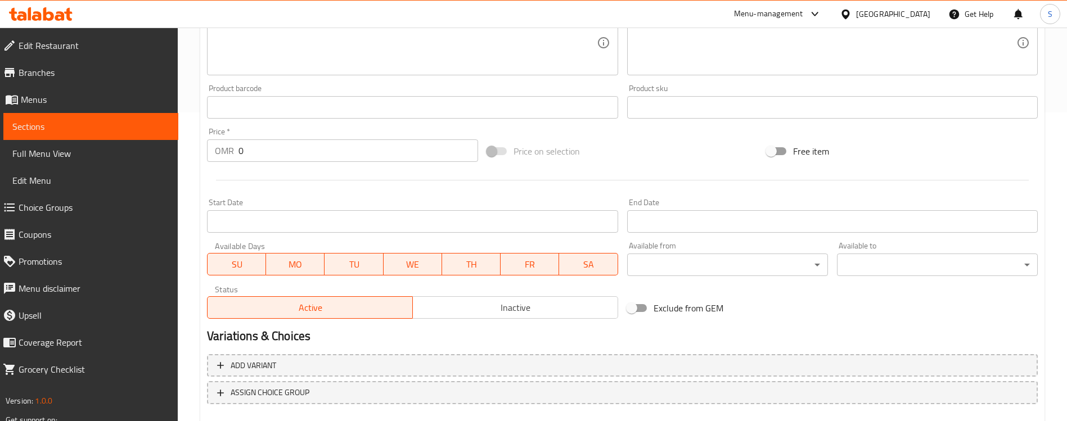
click at [438, 222] on input "Start Date" at bounding box center [412, 221] width 411 height 23
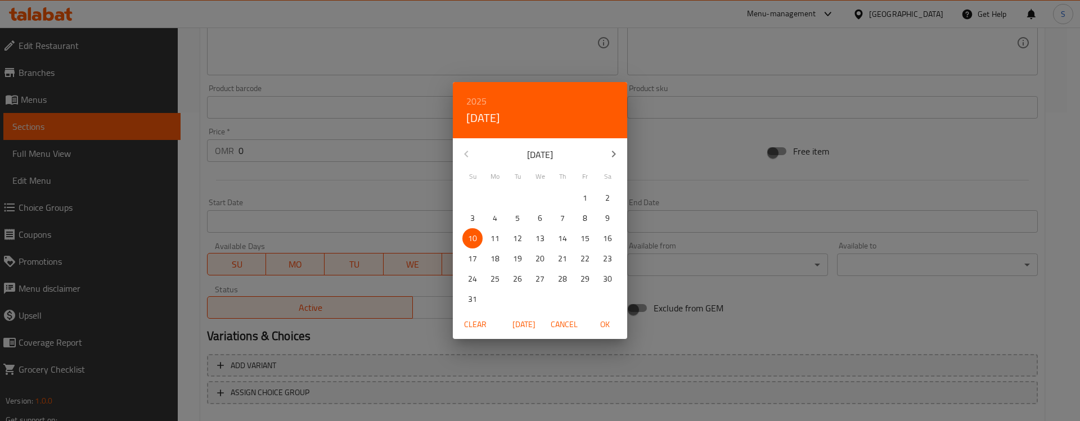
click at [561, 329] on span "Cancel" at bounding box center [564, 325] width 27 height 14
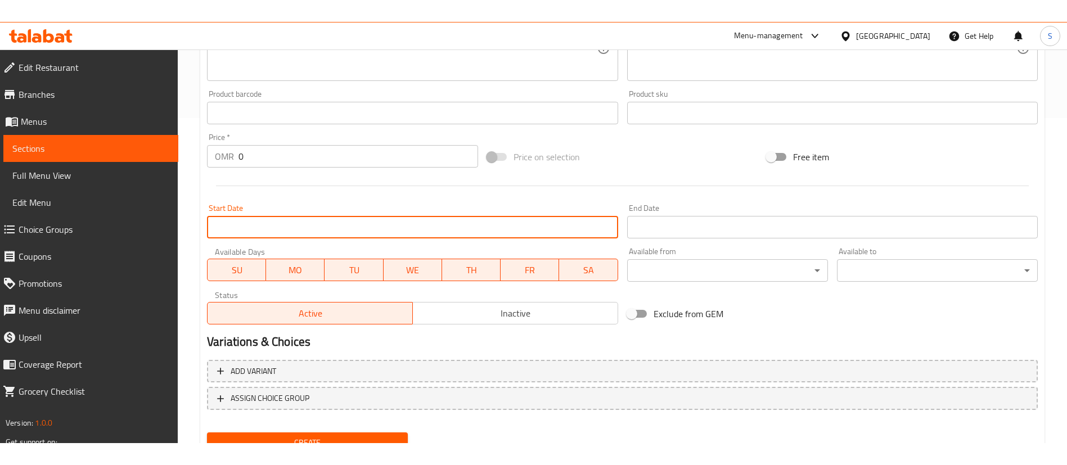
scroll to position [0, 0]
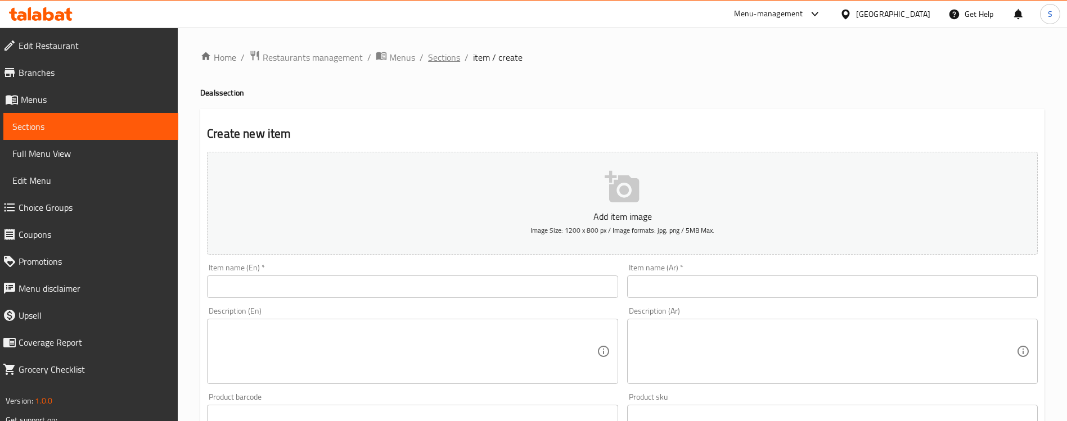
click at [438, 56] on span "Sections" at bounding box center [444, 58] width 32 height 14
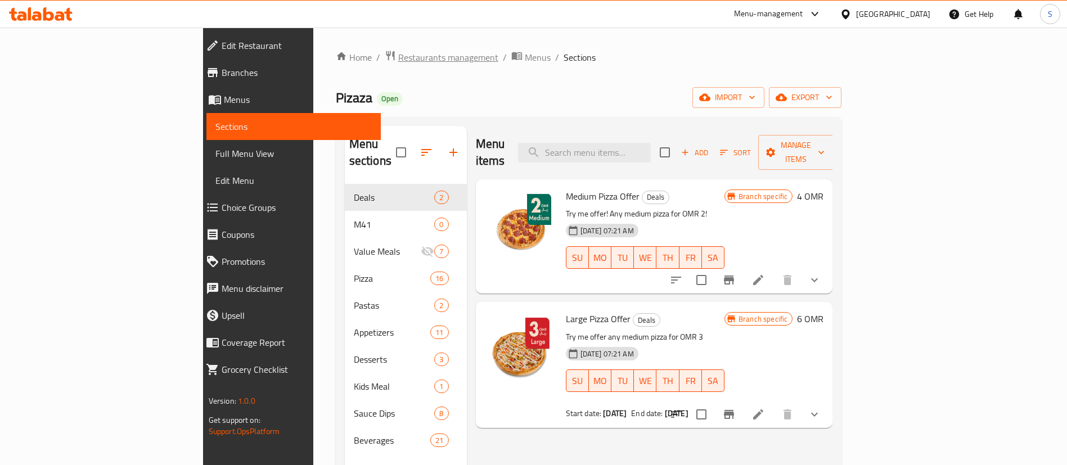
click at [398, 57] on span "Restaurants management" at bounding box center [448, 58] width 100 height 14
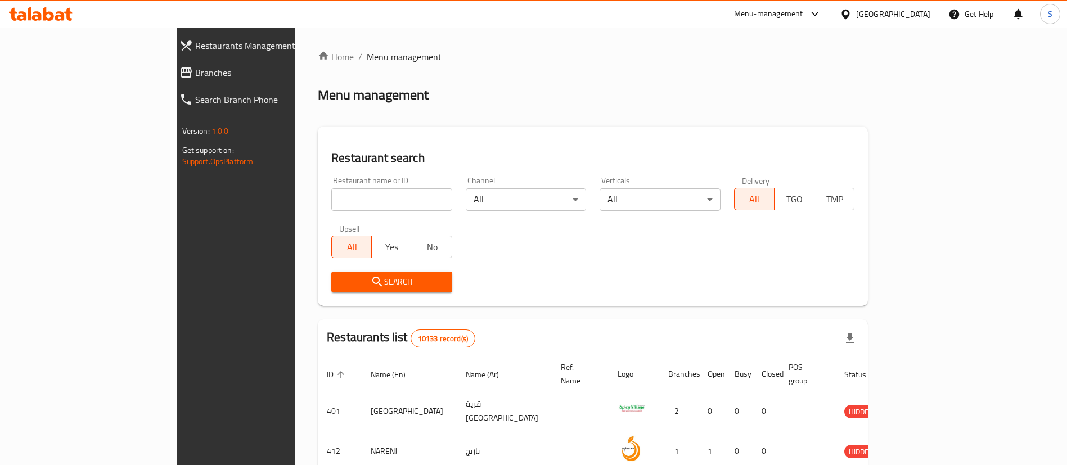
drag, startPoint x: 983, startPoint y: 76, endPoint x: 978, endPoint y: 73, distance: 5.8
click at [868, 76] on div "Home / Menu management Menu management Restaurant search Restaurant name or ID …" at bounding box center [593, 410] width 550 height 720
click at [803, 14] on div "Menu-management" at bounding box center [768, 14] width 69 height 14
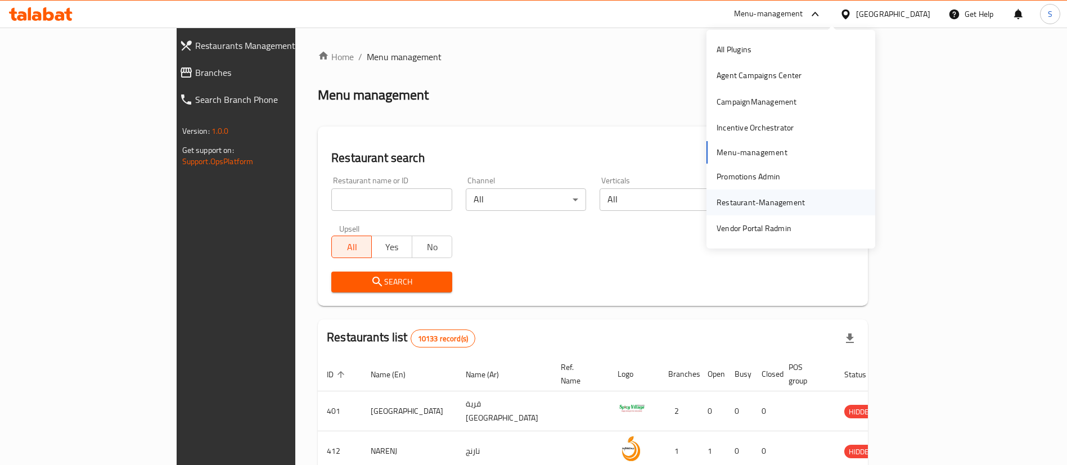
click at [782, 209] on div "Restaurant-Management" at bounding box center [761, 202] width 88 height 12
